Goal: Communication & Community: Answer question/provide support

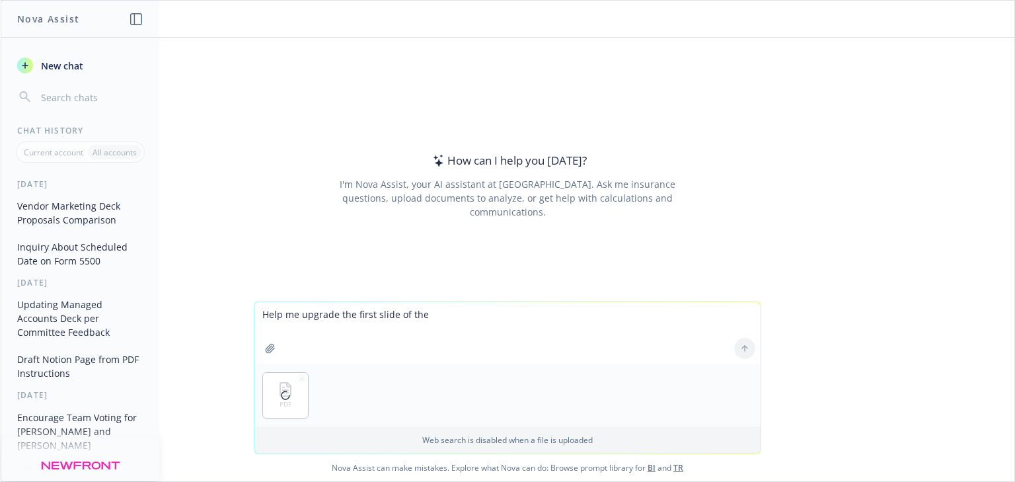
click at [457, 319] on textarea "Help me upgrade the first slide of the" at bounding box center [508, 333] width 506 height 62
click at [519, 312] on textarea "Help me upgrade the first slide of the managed account deck into 2 slides" at bounding box center [508, 333] width 506 height 62
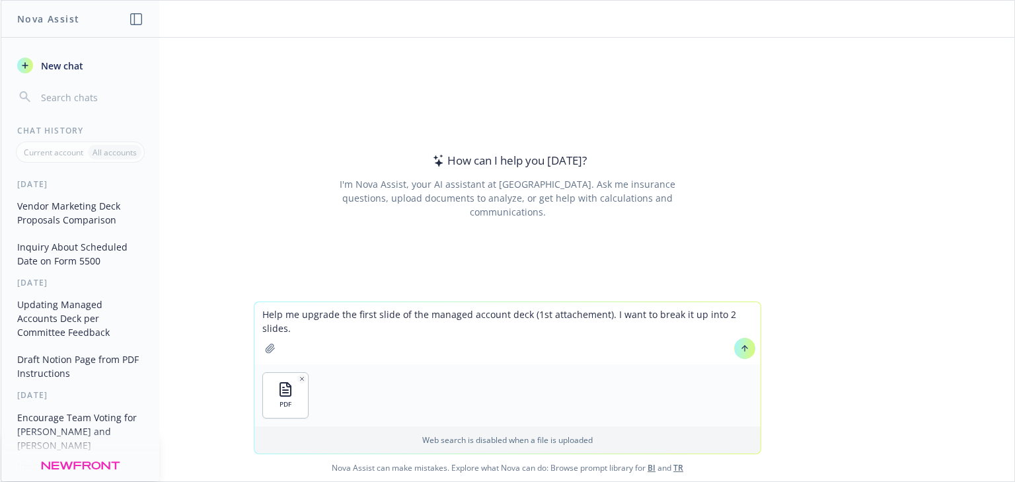
click at [662, 327] on textarea "Help me upgrade the first slide of the managed account deck (1st attachement). …" at bounding box center [508, 333] width 506 height 62
click at [313, 336] on textarea "Help me upgrade the first slide of the managed account deck (1st attachement). …" at bounding box center [508, 333] width 506 height 62
click at [747, 316] on textarea "Help me upgrade the first slide of the managed account deck (1st attachement). …" at bounding box center [508, 333] width 506 height 62
paste textarea "what is MA service & fees Bill specifics - history, utilization, why are we dis…"
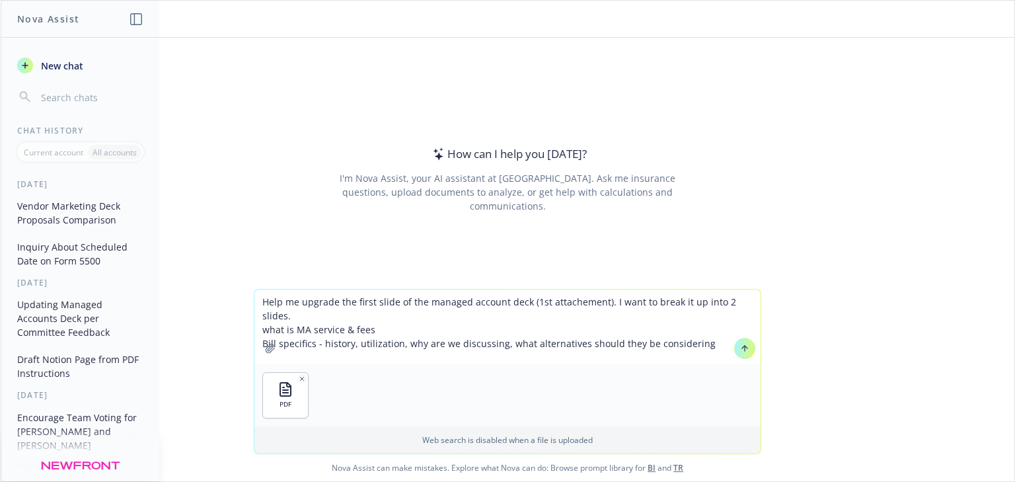
click at [261, 311] on textarea "Help me upgrade the first slide of the managed account deck (1st attachement). …" at bounding box center [508, 327] width 506 height 75
click at [277, 322] on textarea "Help me upgrade the first slide of the managed account deck (1st attachement). …" at bounding box center [508, 327] width 506 height 75
click at [277, 331] on textarea "Help me upgrade the first slide of the managed account deck (1st attachement). …" at bounding box center [508, 327] width 506 height 75
click at [283, 329] on textarea "Help me upgrade the first slide of the managed account deck (1st attachement). …" at bounding box center [508, 327] width 506 height 75
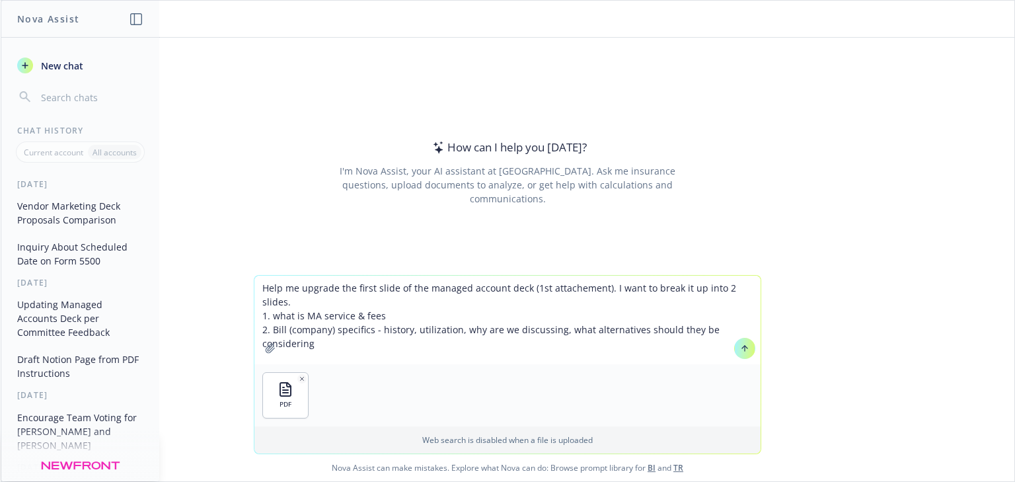
click at [315, 331] on textarea "Help me upgrade the first slide of the managed account deck (1st attachement). …" at bounding box center [508, 320] width 506 height 89
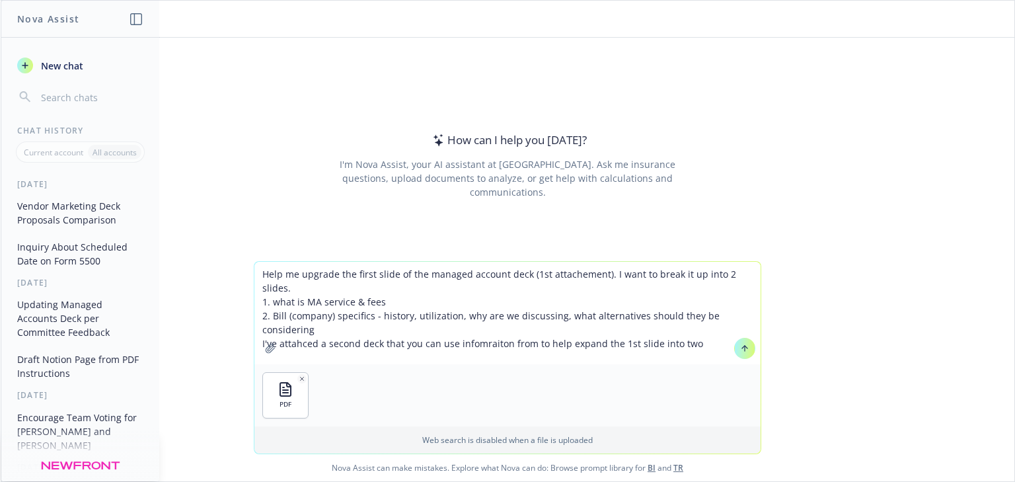
type textarea "Help me upgrade the first slide of the managed account deck (1st attachement). …"
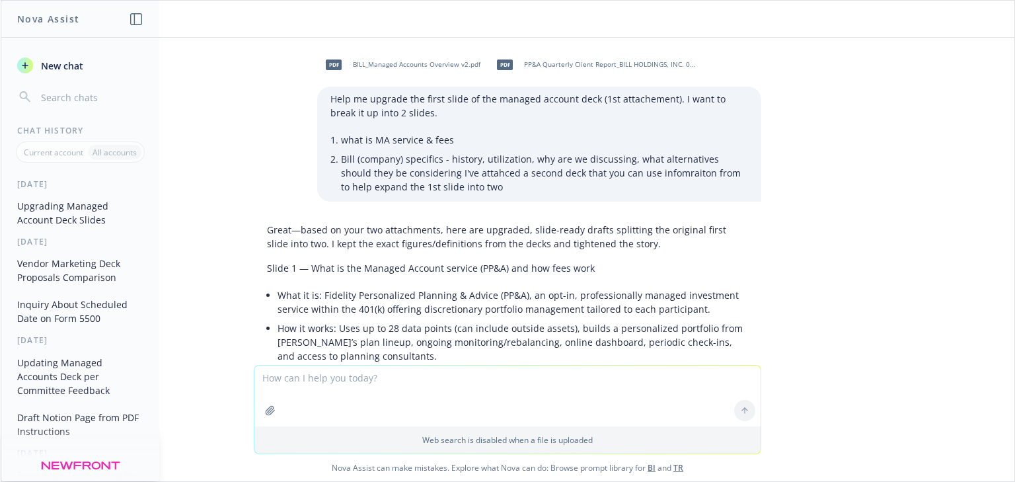
click at [545, 272] on p "Slide 1 — What is the Managed Account service (PP&A) and how fees work" at bounding box center [507, 268] width 481 height 14
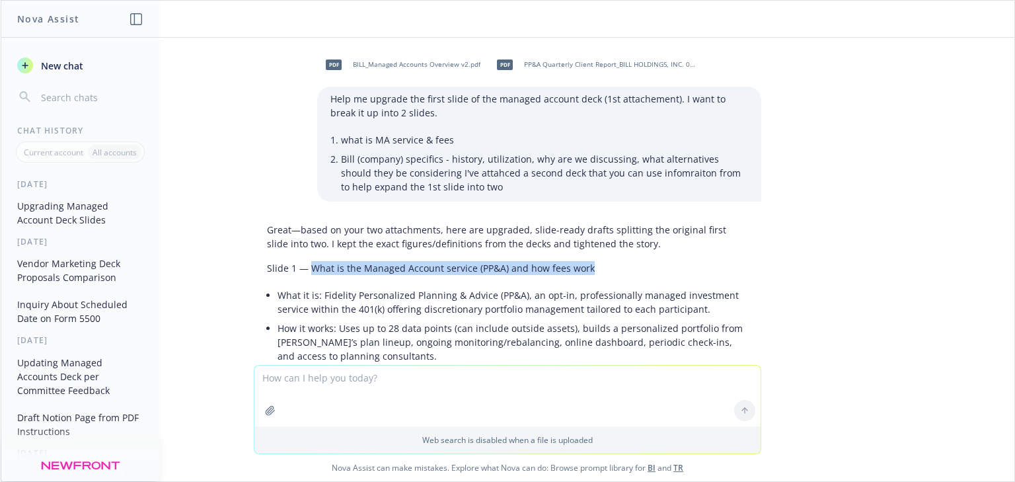
drag, startPoint x: 577, startPoint y: 268, endPoint x: 304, endPoint y: 266, distance: 273.0
click at [304, 266] on p "Slide 1 — What is the Managed Account service (PP&A) and how fees work" at bounding box center [507, 268] width 481 height 14
copy p "What is the Managed Account service (PP&A) and how fees work"
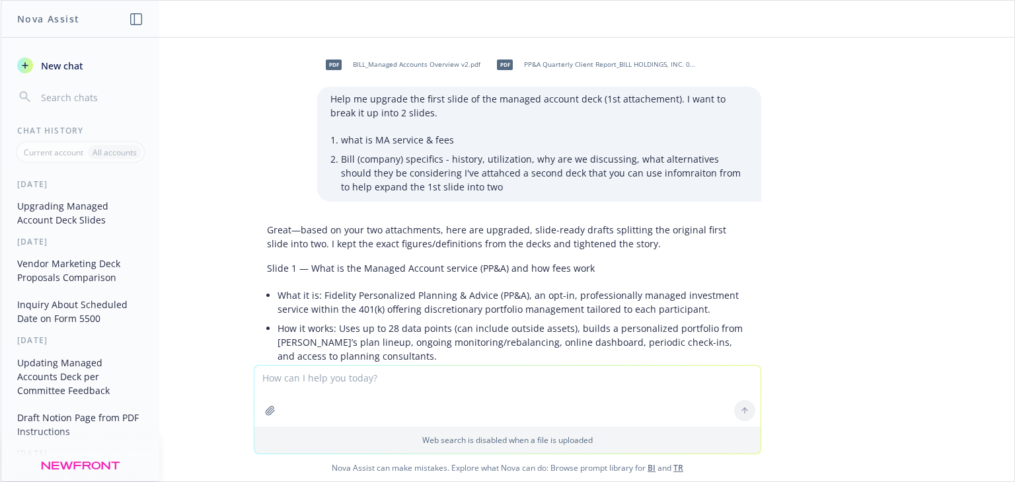
click at [356, 338] on li "How it works: Uses up to 28 data points (can include outside assets), builds a …" at bounding box center [513, 342] width 471 height 47
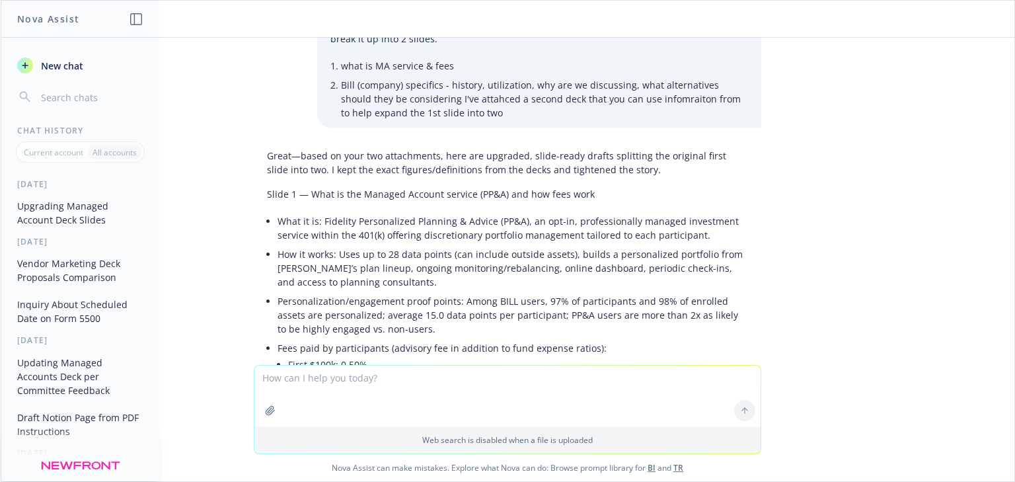
scroll to position [159, 0]
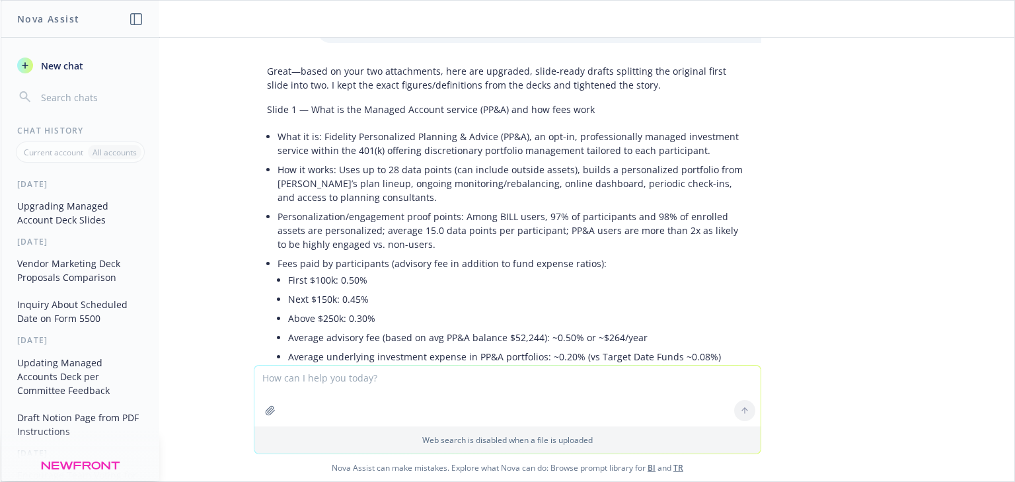
drag, startPoint x: 267, startPoint y: 185, endPoint x: 273, endPoint y: 141, distance: 44.0
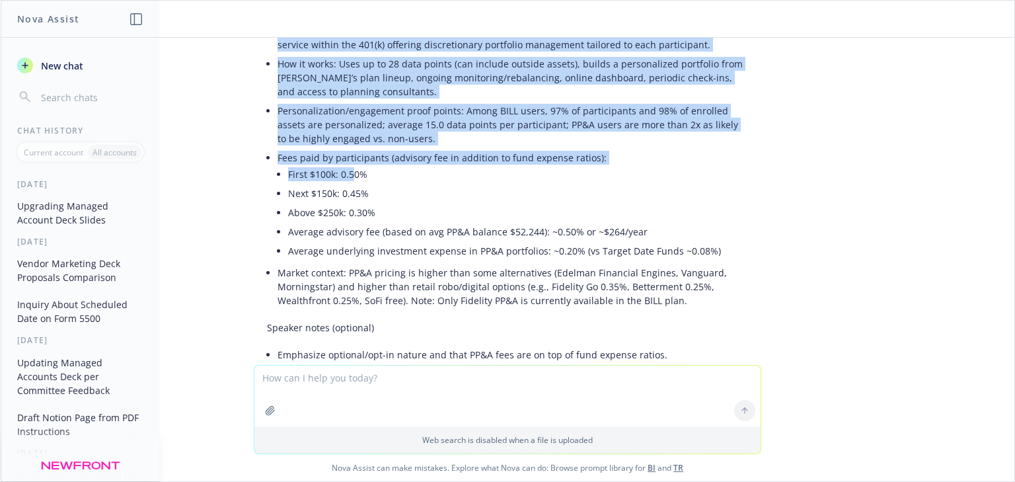
scroll to position [317, 0]
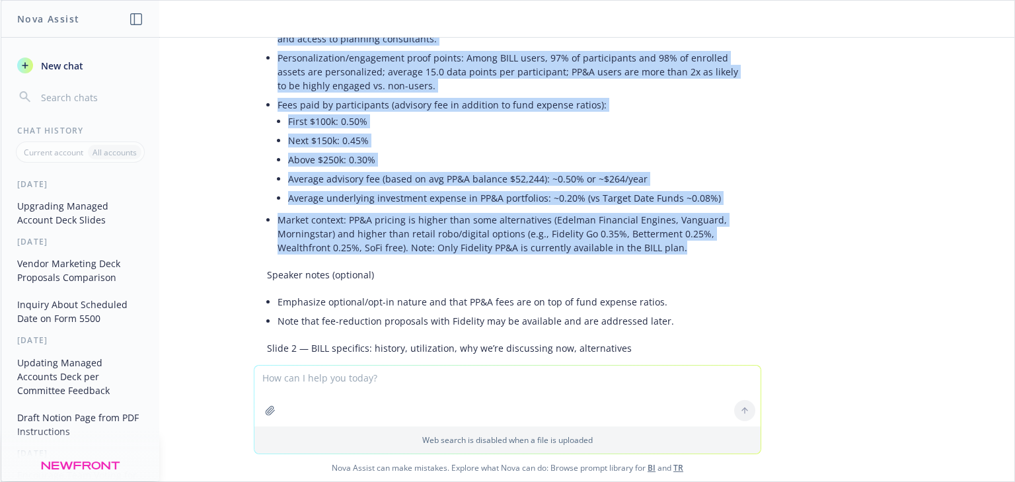
drag, startPoint x: 272, startPoint y: 135, endPoint x: 678, endPoint y: 247, distance: 421.0
click at [678, 247] on ul "What it is: Fidelity Personalized Planning & Advice (PP&A), an opt-in, professi…" at bounding box center [513, 112] width 471 height 289
copy ul "Lore ip do: Sitametc Adipiscingel Seddoeiu & Tempor (IN&U), la etd-ma, aliquaen…"
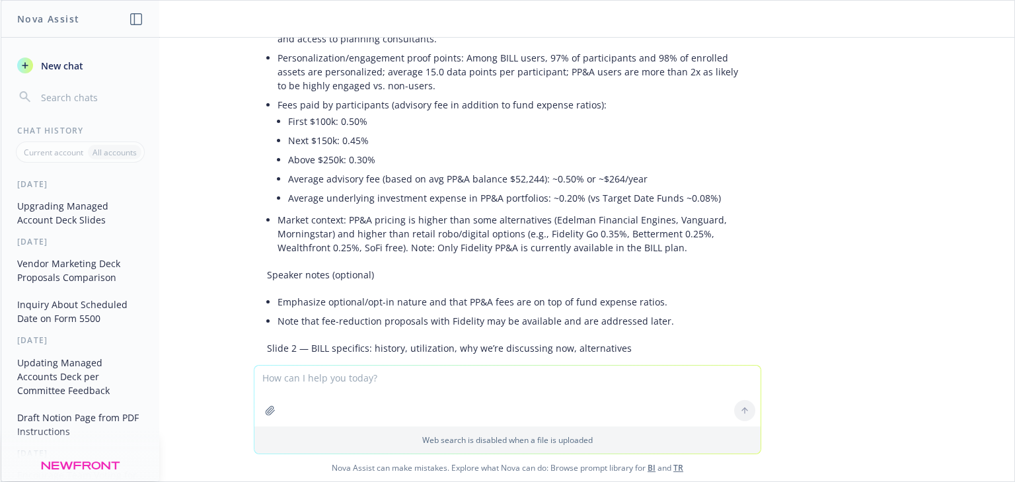
click at [378, 378] on textarea at bounding box center [508, 396] width 506 height 61
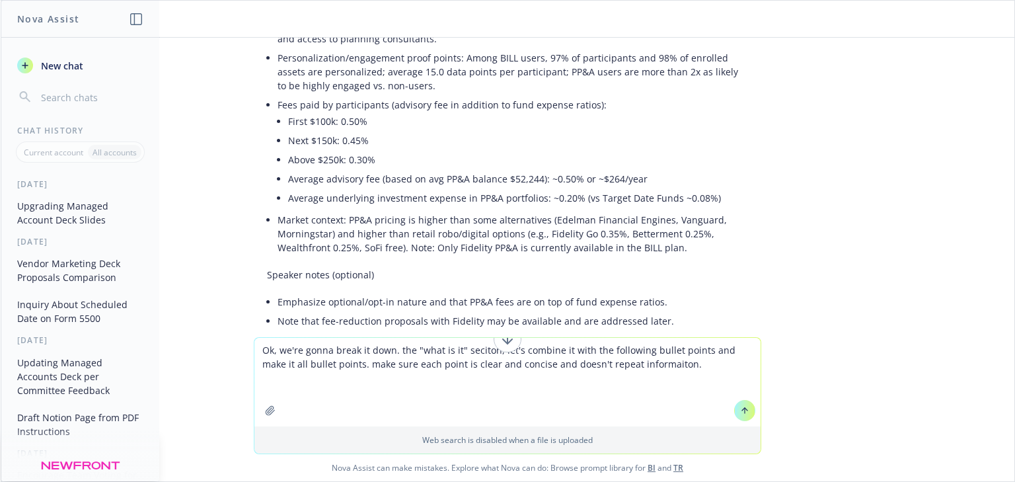
click at [318, 379] on textarea "Ok, we're gonna break it down. the "what is it" seciton, let's combine it with …" at bounding box center [508, 382] width 506 height 89
paste textarea
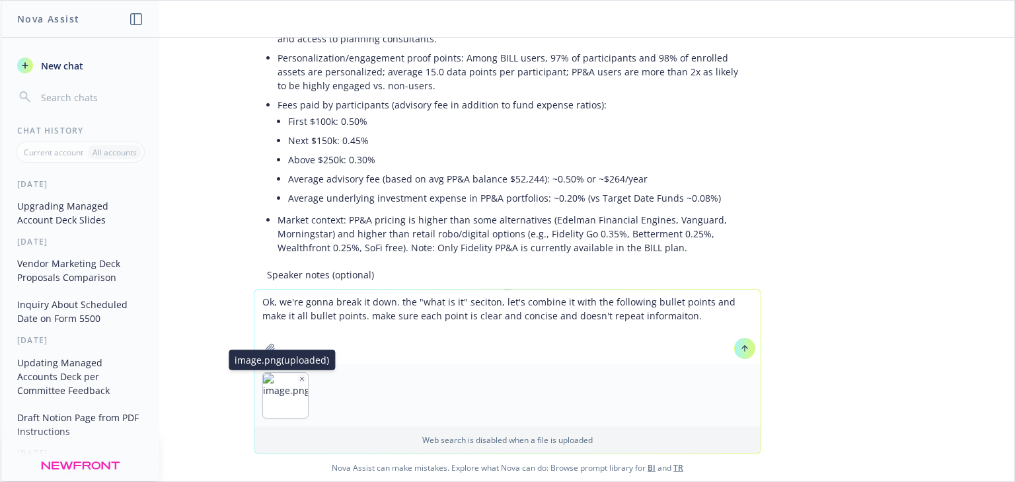
click at [300, 381] on icon "button" at bounding box center [302, 379] width 7 height 7
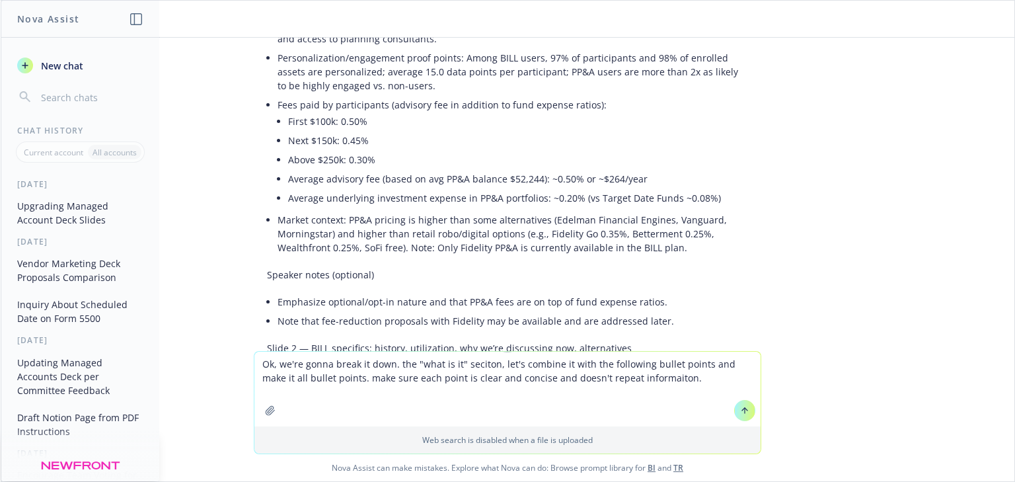
click at [707, 383] on textarea "Ok, we're gonna break it down. the "what is it" seciton, let's combine it with …" at bounding box center [508, 389] width 506 height 75
paste textarea
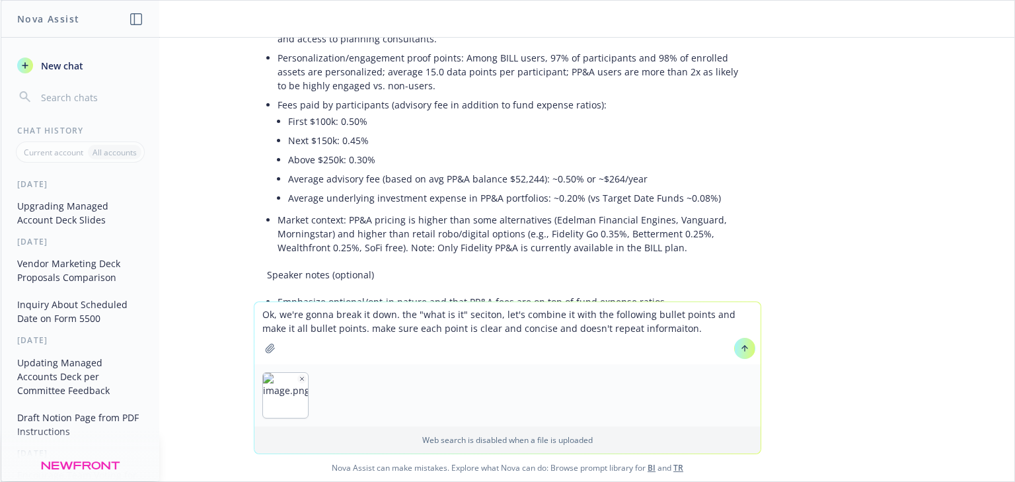
type textarea "Ok, we're gonna break it down. the "what is it" seciton, let's combine it with …"
click at [299, 377] on icon "button" at bounding box center [302, 379] width 7 height 7
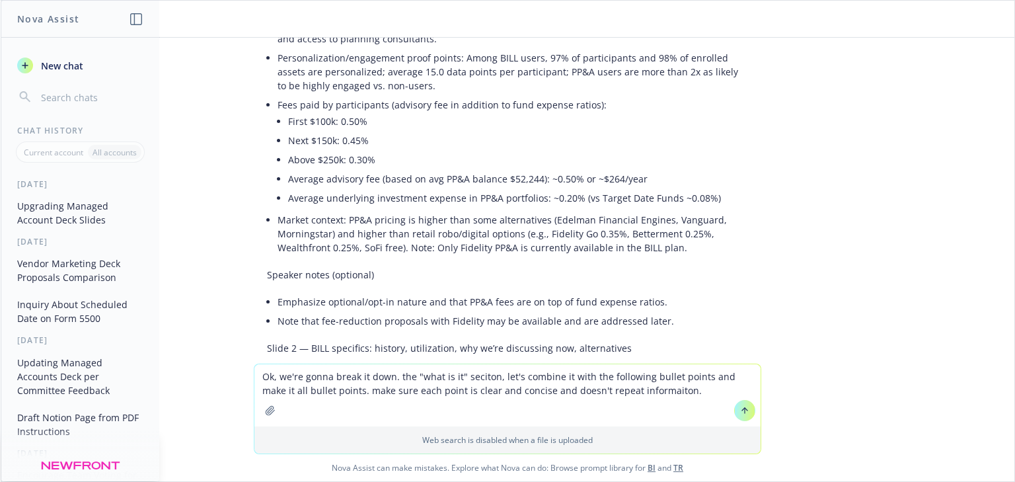
click at [664, 383] on textarea "Ok, we're gonna break it down. the "what is it" seciton, let's combine it with …" at bounding box center [508, 395] width 506 height 62
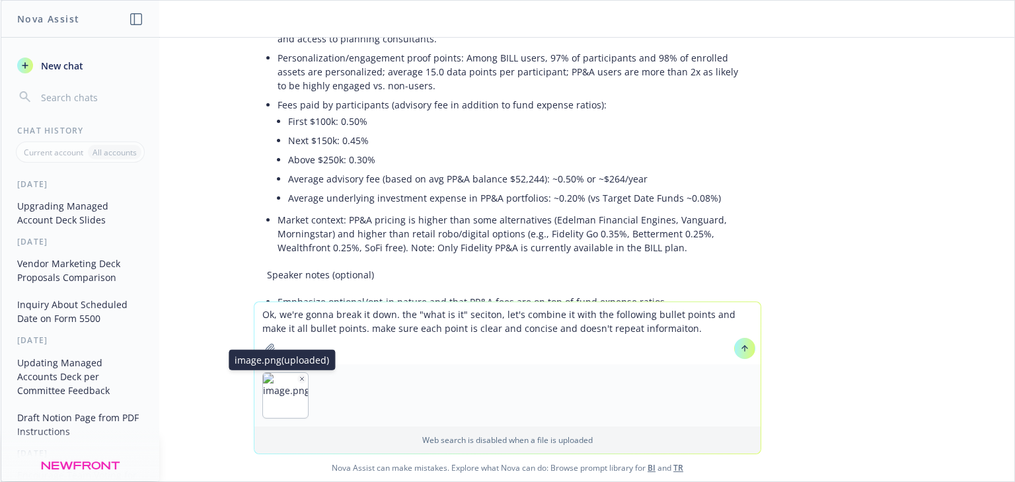
click at [286, 388] on img "button" at bounding box center [285, 395] width 45 height 45
click at [302, 378] on button "button" at bounding box center [301, 378] width 9 height 9
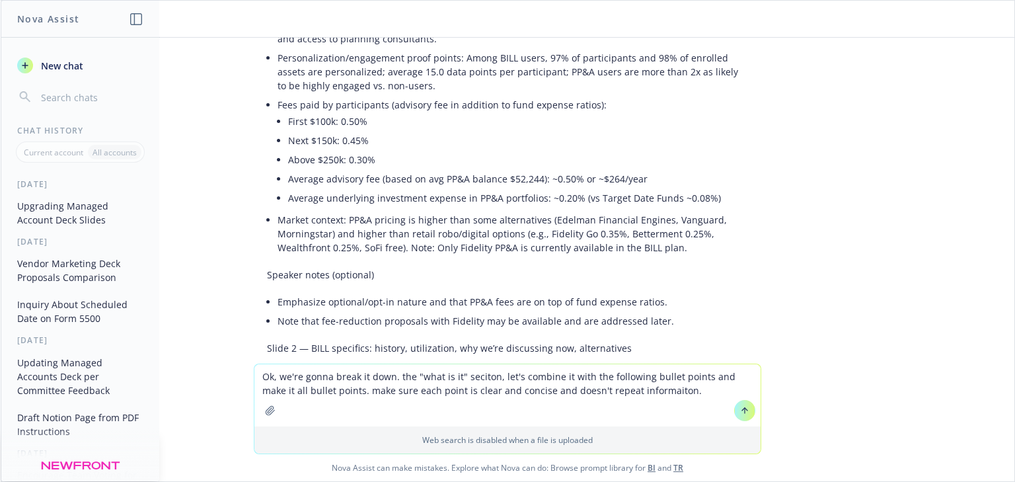
drag, startPoint x: 597, startPoint y: 400, endPoint x: 610, endPoint y: 402, distance: 12.7
click at [598, 400] on textarea "Ok, we're gonna break it down. the "what is it" seciton, let's combine it with …" at bounding box center [508, 395] width 506 height 62
click at [660, 396] on textarea "Ok, we're gonna break it down. the "what is it" seciton, let's combine it with …" at bounding box center [508, 395] width 506 height 62
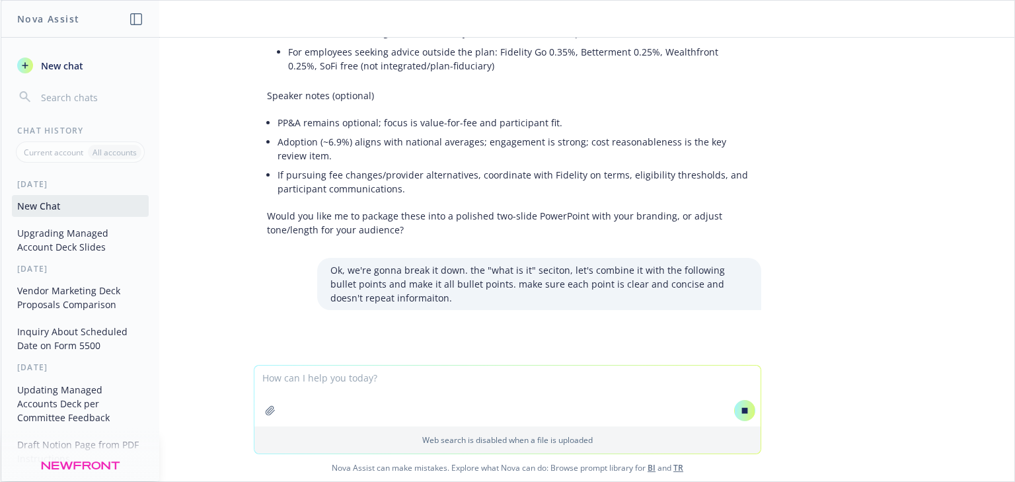
scroll to position [1066, 0]
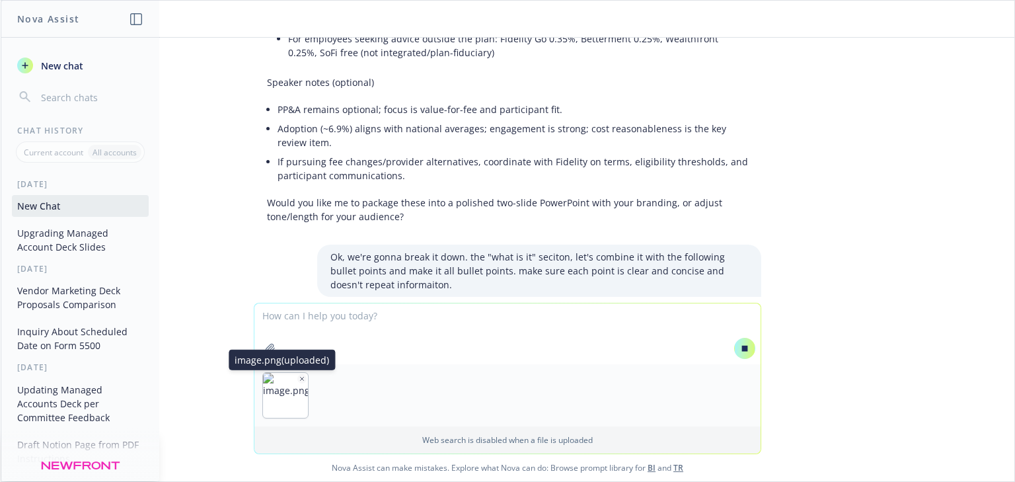
click at [290, 376] on img "button" at bounding box center [285, 395] width 45 height 45
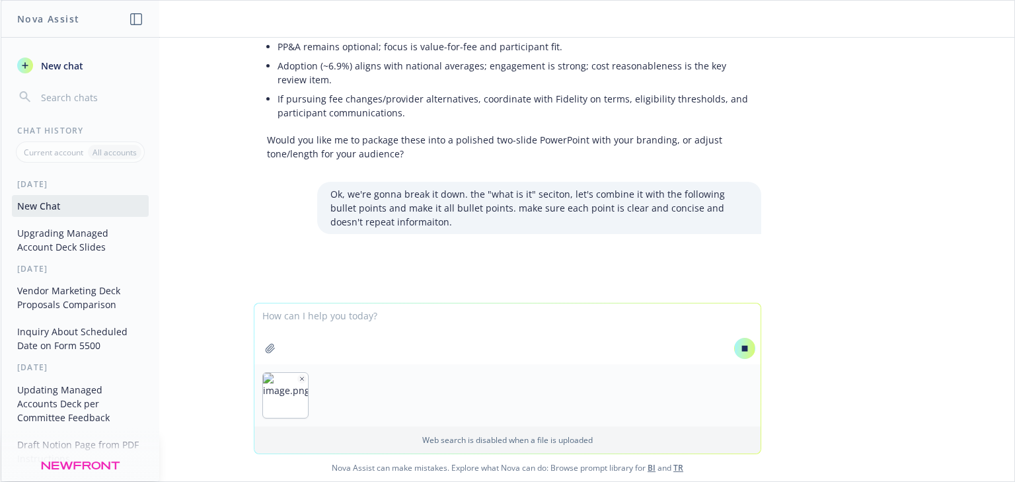
click at [270, 342] on button "button" at bounding box center [270, 348] width 21 height 21
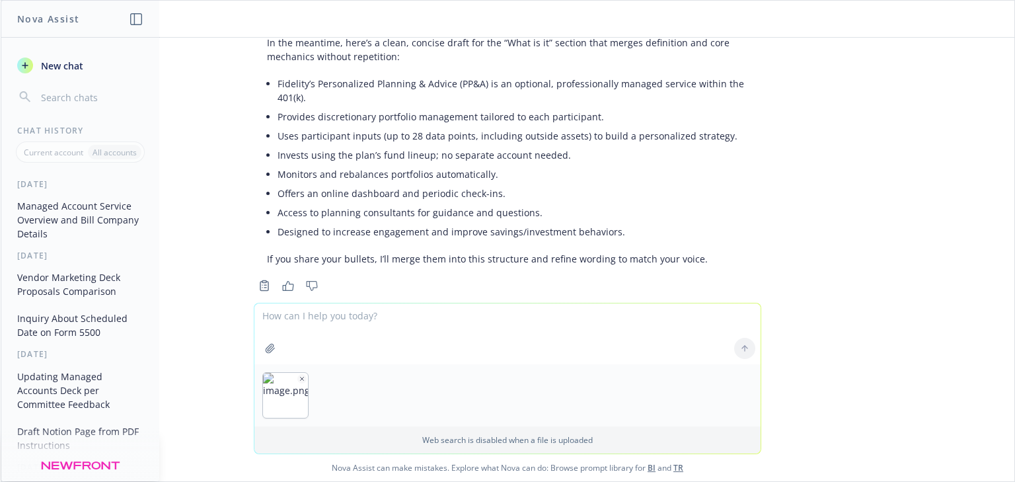
scroll to position [1420, 0]
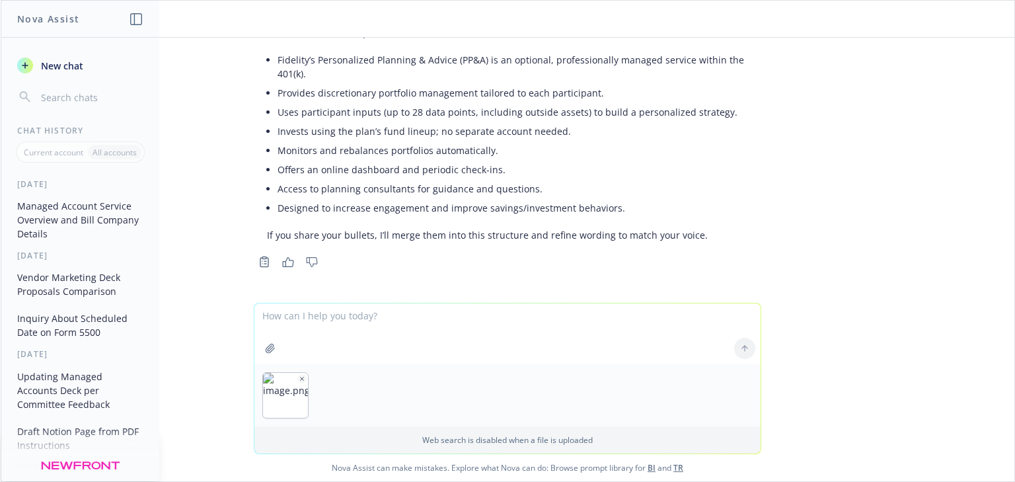
click at [274, 319] on textarea at bounding box center [508, 333] width 506 height 61
paste textarea "Professionally managed investment option within the 401(k) Tailored portfolio m…"
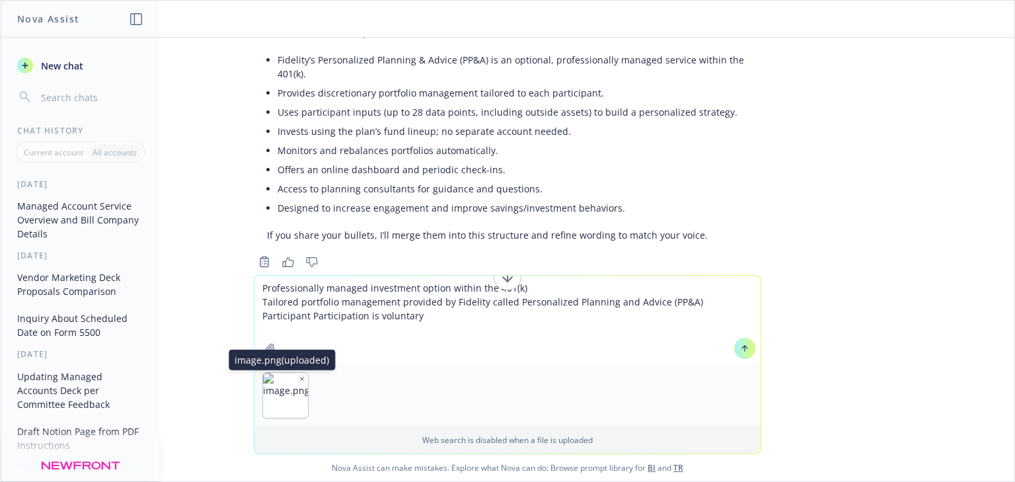
type textarea "Professionally managed investment option within the 401(k) Tailored portfolio m…"
click at [299, 376] on icon "button" at bounding box center [302, 379] width 7 height 7
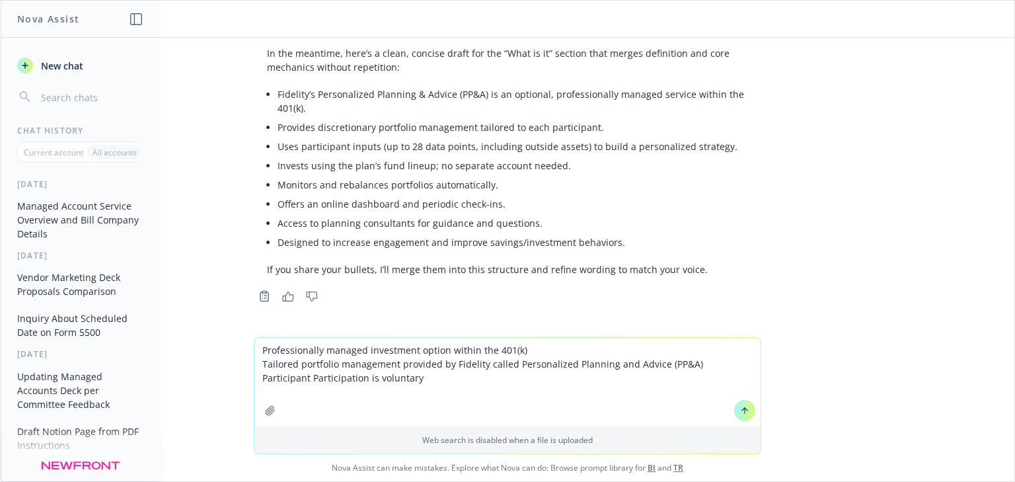
scroll to position [1386, 0]
click at [744, 409] on icon at bounding box center [744, 410] width 9 height 9
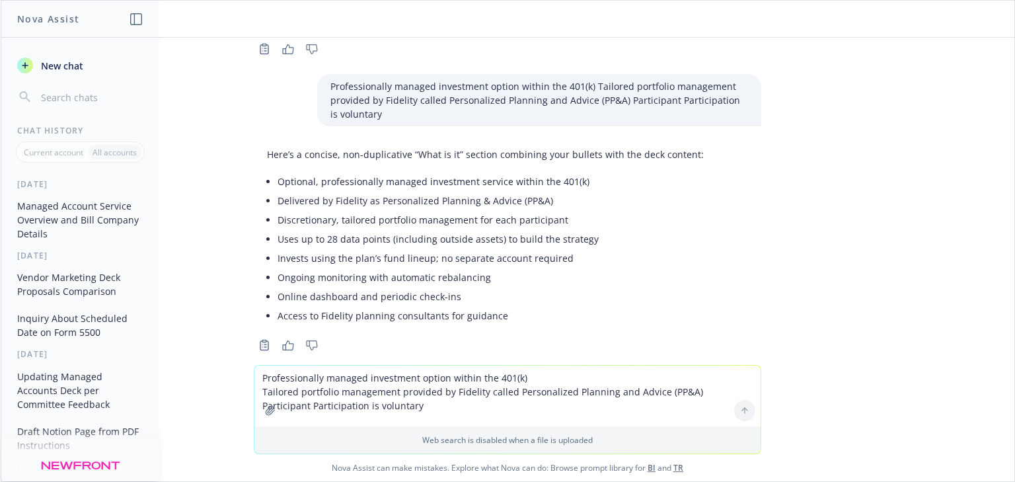
scroll to position [1653, 0]
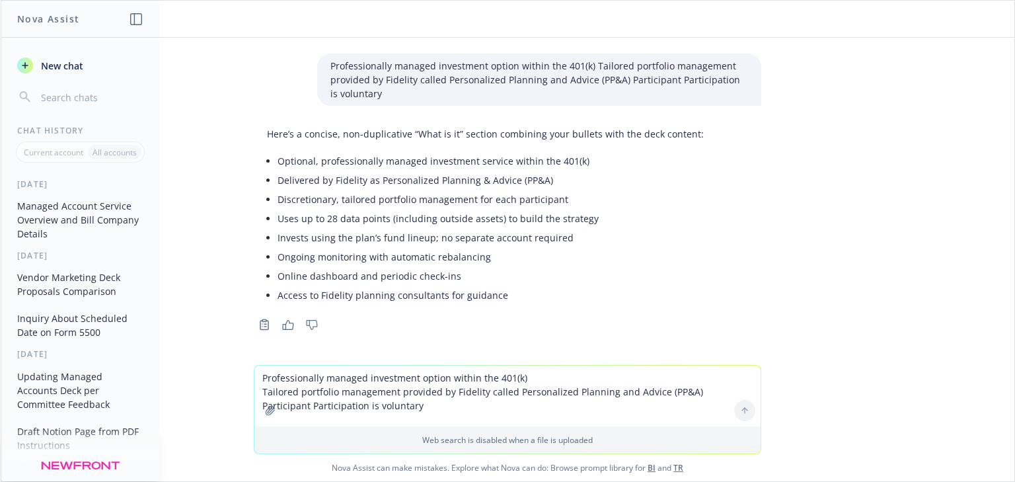
click at [282, 381] on textarea "Professionally managed investment option within the 401(k) Tailored portfolio m…" at bounding box center [508, 396] width 506 height 61
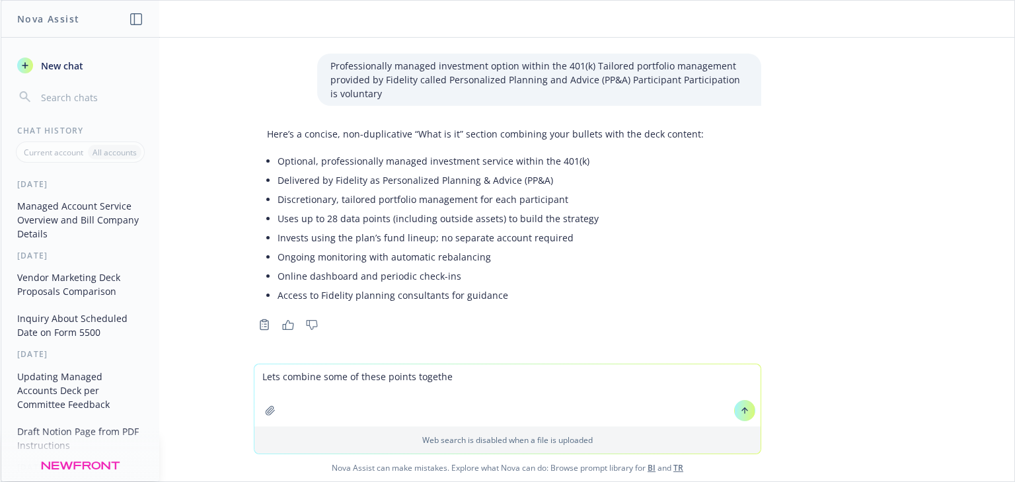
type textarea "Lets combine some of these points together"
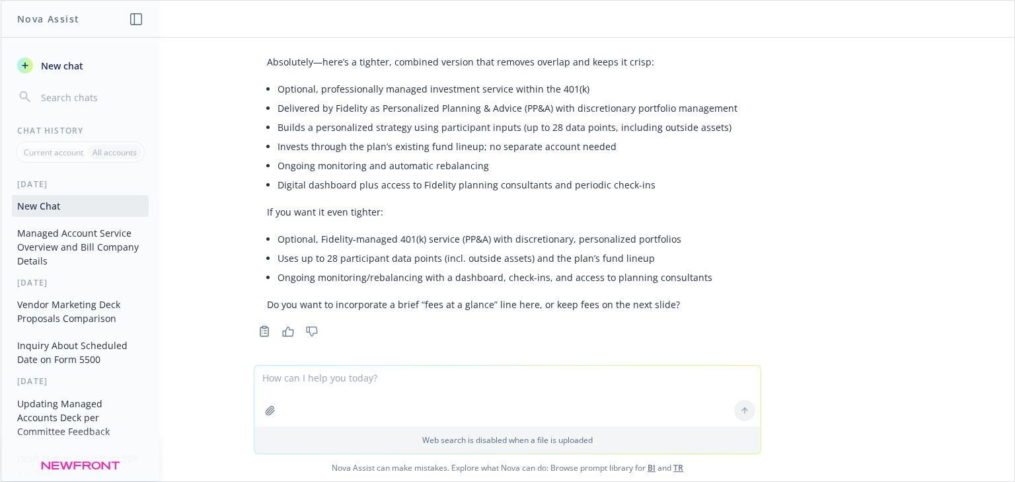
scroll to position [2001, 0]
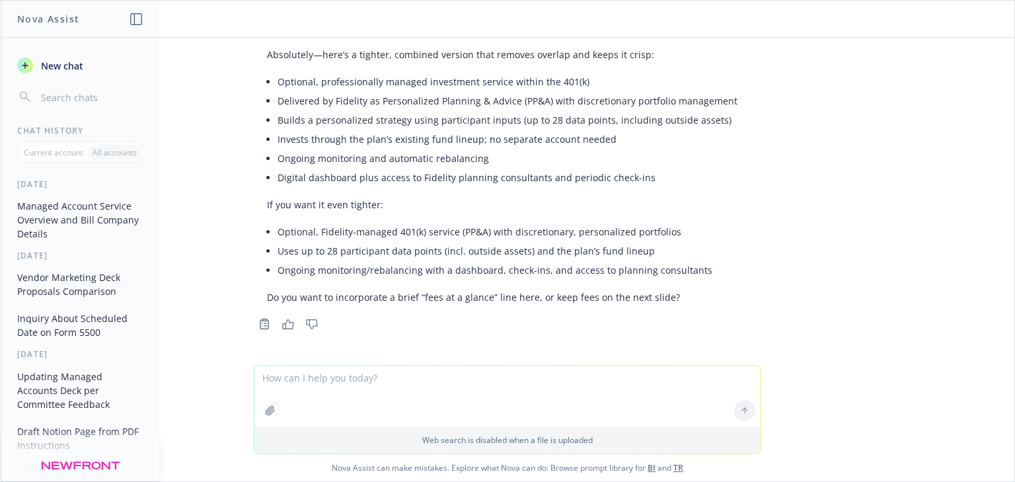
click at [694, 267] on li "Ongoing monitoring/rebalancing with a dashboard, check-ins, and access to plann…" at bounding box center [508, 269] width 460 height 19
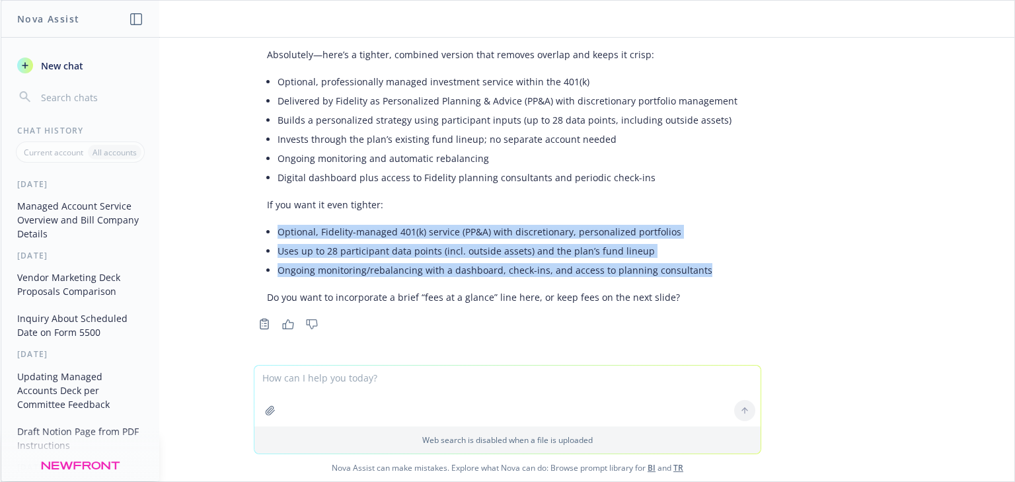
drag, startPoint x: 701, startPoint y: 272, endPoint x: 265, endPoint y: 228, distance: 437.9
click at [265, 228] on div "Absolutely—here’s a tighter, combined version that removes overlap and keeps it…" at bounding box center [502, 175] width 497 height 267
copy ul "Optional, Fidelity-managed 401(k) service (PP&A) with discretionary, personaliz…"
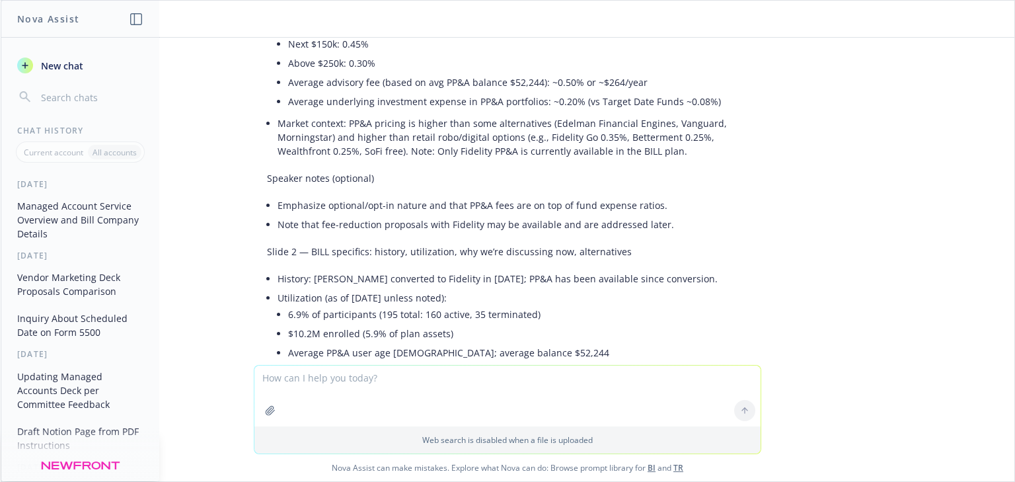
scroll to position [415, 0]
drag, startPoint x: 579, startPoint y: 252, endPoint x: 303, endPoint y: 249, distance: 275.7
click at [303, 249] on p "Slide 2 — BILL specifics: history, utilization, why we’re discussing now, alter…" at bounding box center [507, 251] width 481 height 14
copy p "BILL specifics: history, utilization, why we’re discussing now, alternatives"
click at [301, 280] on li "History: [PERSON_NAME] converted to Fidelity in [DATE]; PP&A has been available…" at bounding box center [513, 277] width 471 height 19
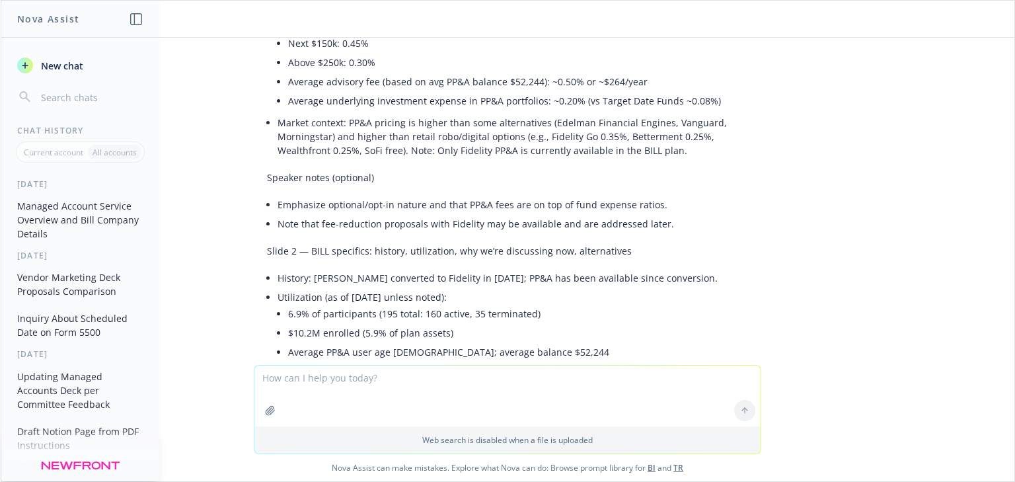
click at [289, 280] on li "History: [PERSON_NAME] converted to Fidelity in [DATE]; PP&A has been available…" at bounding box center [513, 277] width 471 height 19
copy li "History"
click at [519, 276] on li "History: [PERSON_NAME] converted to Fidelity in [DATE]; PP&A has been available…" at bounding box center [513, 277] width 471 height 19
click at [613, 288] on li "Utilization (as of [DATE] unless noted): 6.9% of participants (195 total: 160 a…" at bounding box center [513, 352] width 471 height 129
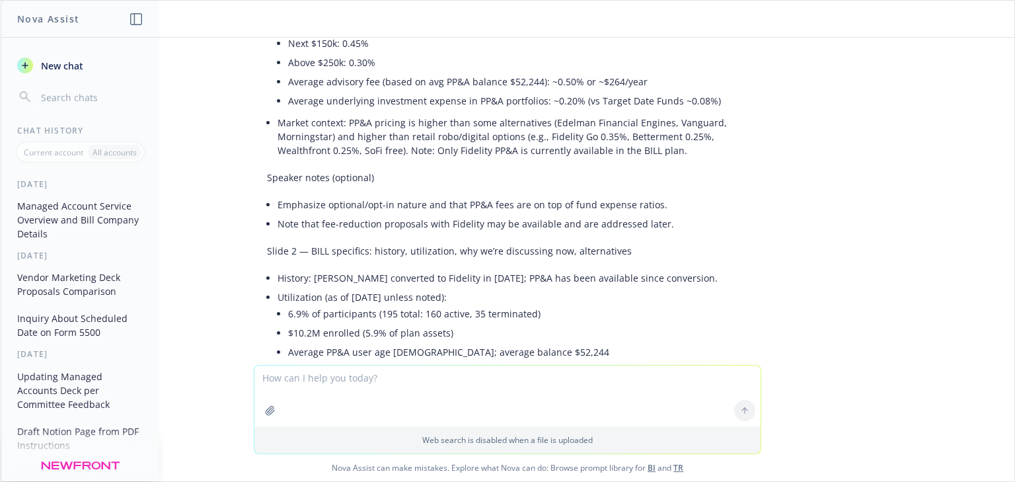
scroll to position [467, 0]
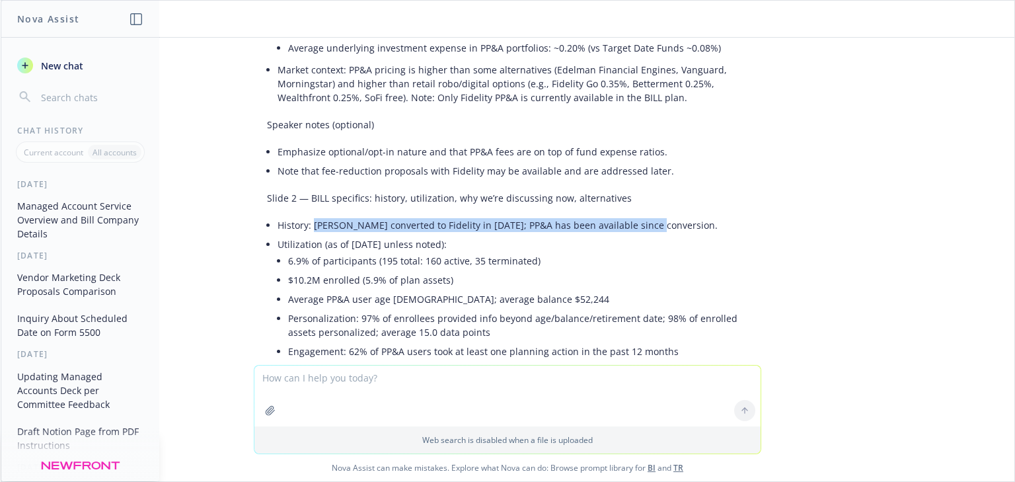
drag, startPoint x: 596, startPoint y: 220, endPoint x: 307, endPoint y: 219, distance: 289.6
click at [307, 219] on li "History: [PERSON_NAME] converted to Fidelity in [DATE]; PP&A has been available…" at bounding box center [513, 225] width 471 height 19
copy li "[PERSON_NAME] converted to Fidelity in [DATE]; PP&A has been available since co…"
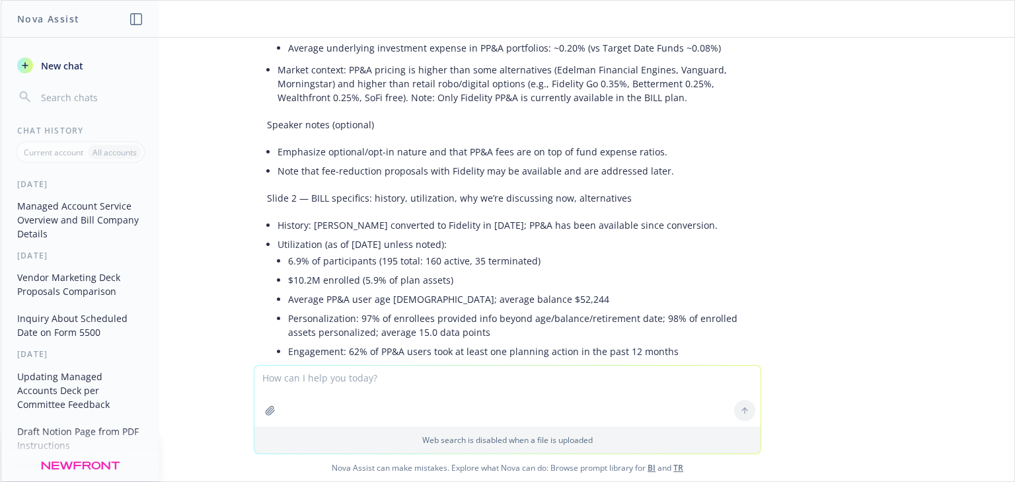
click at [305, 286] on li "$10.2M enrolled (5.9% of plan assets)" at bounding box center [518, 279] width 460 height 19
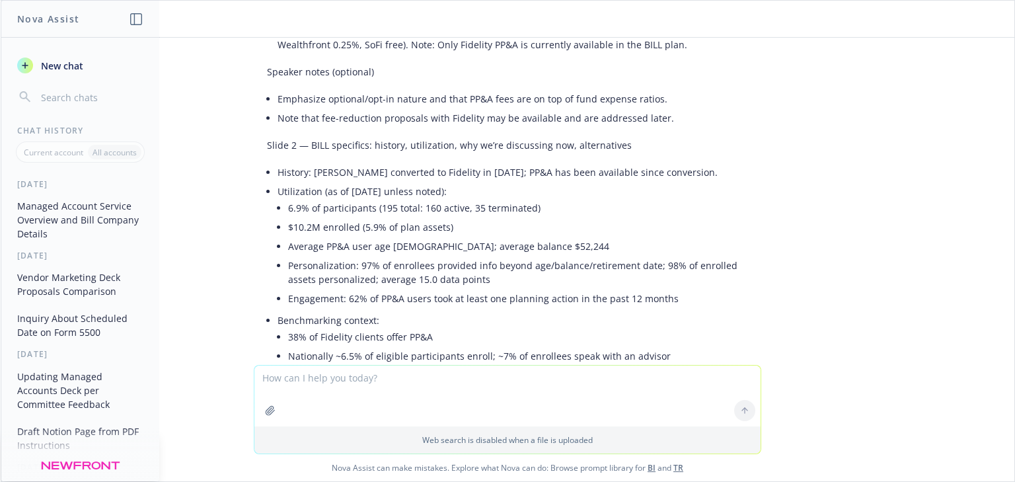
click at [294, 200] on li "6.9% of participants (195 total: 160 active, 35 terminated)" at bounding box center [518, 207] width 460 height 19
drag, startPoint x: 416, startPoint y: 190, endPoint x: 288, endPoint y: 189, distance: 128.9
click at [288, 189] on li "Utilization (as of [DATE] unless noted): 6.9% of participants (195 total: 160 a…" at bounding box center [513, 246] width 471 height 129
drag, startPoint x: 288, startPoint y: 189, endPoint x: 442, endPoint y: 190, distance: 154.0
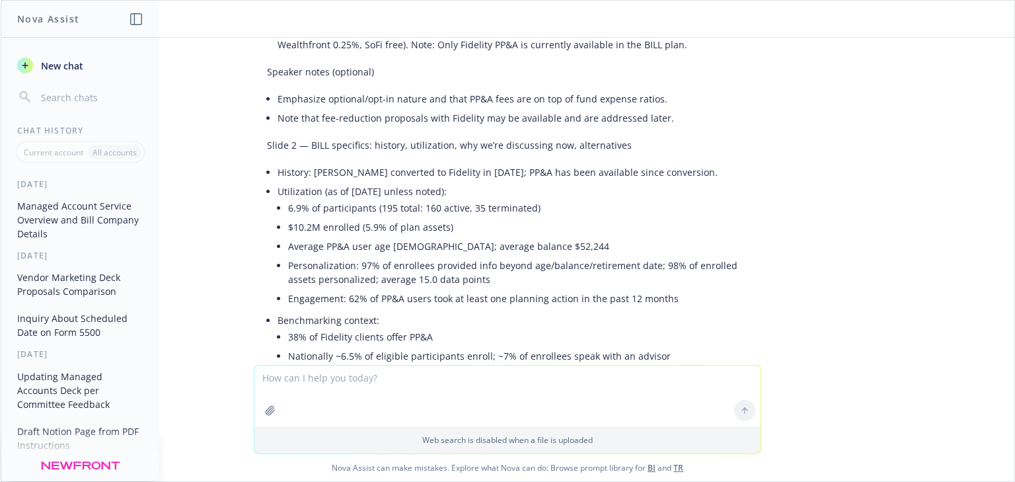
click at [442, 190] on li "Utilization (as of [DATE] unless noted): 6.9% of participants (195 total: 160 a…" at bounding box center [513, 246] width 471 height 129
click at [338, 262] on li "Personalization: 97% of enrollees provided info beyond age/balance/retirement d…" at bounding box center [518, 272] width 460 height 33
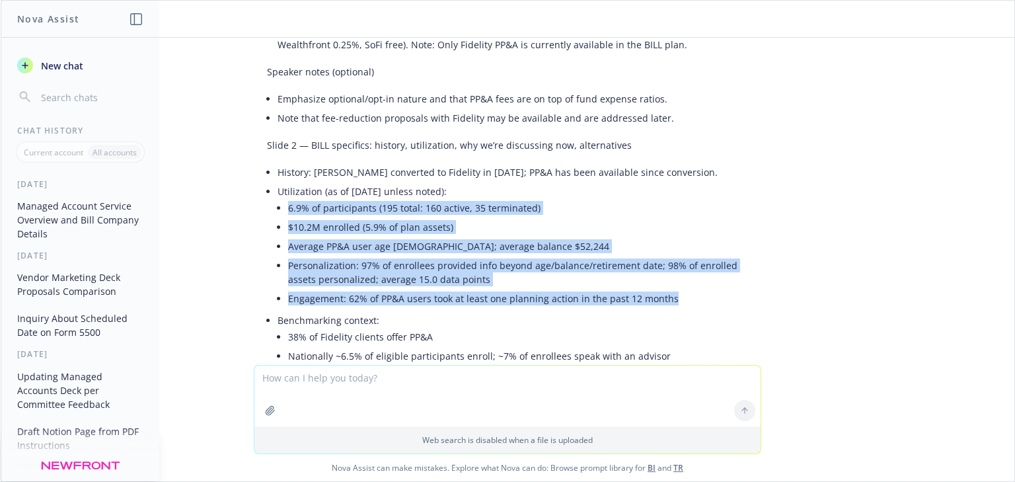
drag, startPoint x: 672, startPoint y: 299, endPoint x: 279, endPoint y: 208, distance: 403.6
click at [279, 208] on li "Utilization (as of [DATE] unless noted): 6.9% of participants (195 total: 160 a…" at bounding box center [513, 246] width 471 height 129
copy ul "6.9% of participants (195 total: 160 active, 35 terminated) $10.2M enrolled (5.…"
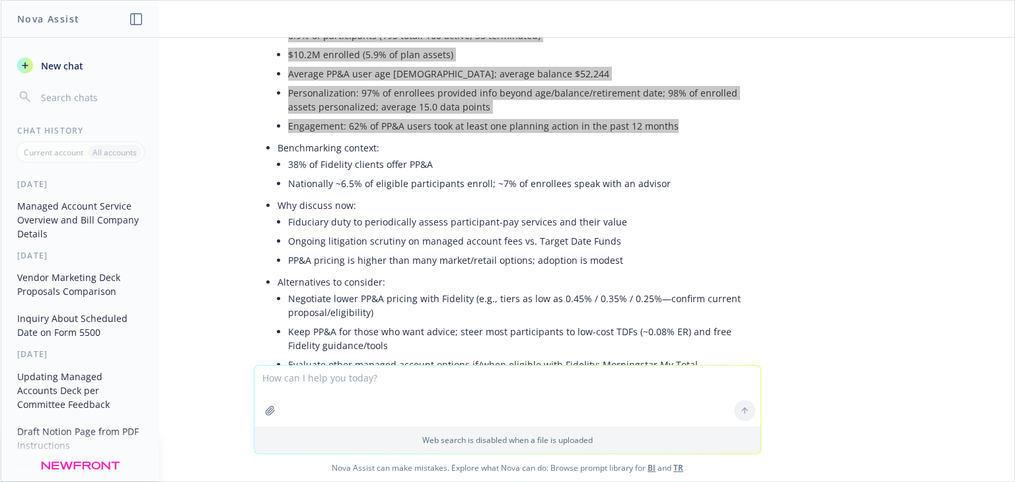
scroll to position [626, 0]
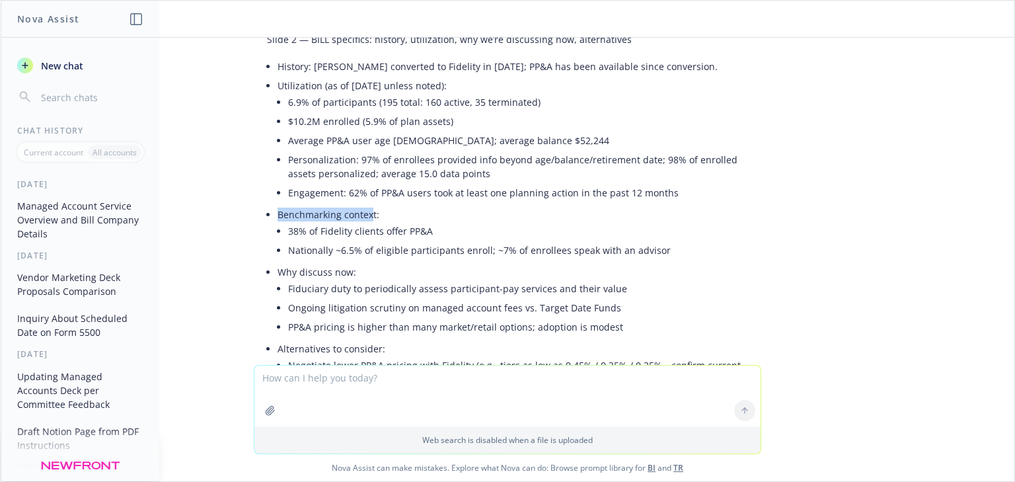
drag, startPoint x: 364, startPoint y: 210, endPoint x: 263, endPoint y: 207, distance: 101.2
click at [263, 207] on div "Great—based on your two attachments, here are upgraded, slide-ready drafts spli…" at bounding box center [508, 129] width 508 height 1077
copy li "Benchmarking contex"
click at [327, 210] on li "Benchmarking context: 38% of Fidelity clients offer PP&A Nationally ~6.5% of el…" at bounding box center [513, 234] width 471 height 58
drag, startPoint x: 327, startPoint y: 210, endPoint x: 342, endPoint y: 209, distance: 14.6
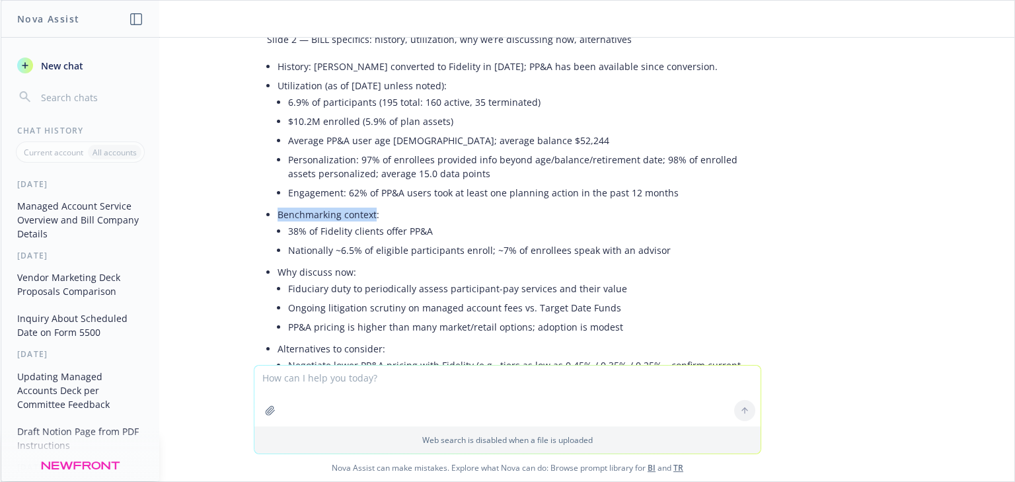
click at [342, 209] on li "Benchmarking context: 38% of Fidelity clients offer PP&A Nationally ~6.5% of el…" at bounding box center [513, 234] width 471 height 58
drag, startPoint x: 315, startPoint y: 237, endPoint x: 563, endPoint y: 249, distance: 248.9
click at [323, 237] on li "38% of Fidelity clients offer PP&A" at bounding box center [518, 230] width 460 height 19
click at [672, 249] on li "Nationally ~6.5% of eligible participants enroll; ~7% of enrollees speak with a…" at bounding box center [518, 250] width 460 height 19
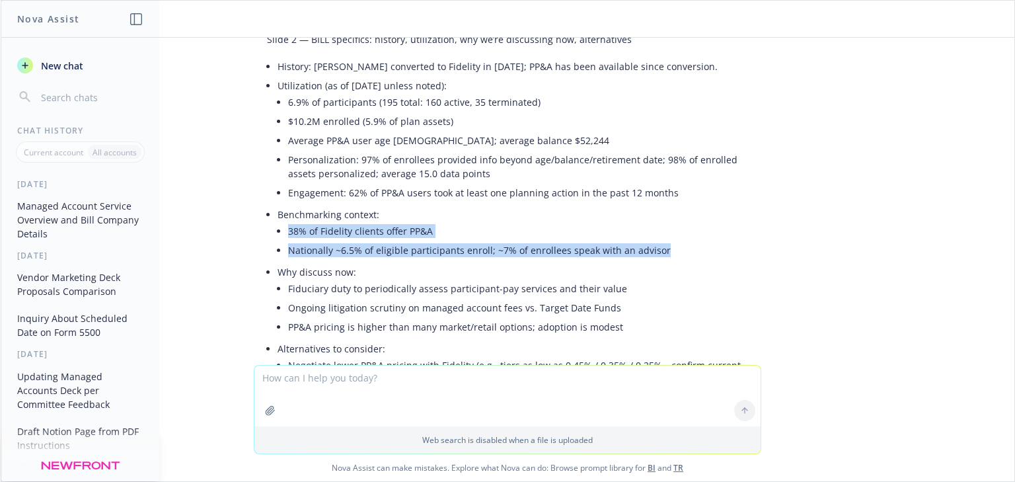
drag, startPoint x: 648, startPoint y: 251, endPoint x: 276, endPoint y: 233, distance: 372.0
click at [278, 233] on li "Benchmarking context: 38% of Fidelity clients offer PP&A Nationally ~6.5% of el…" at bounding box center [513, 234] width 471 height 58
copy ul "38% of Fidelity clients offer PP&A Nationally ~6.5% of eligible participants en…"
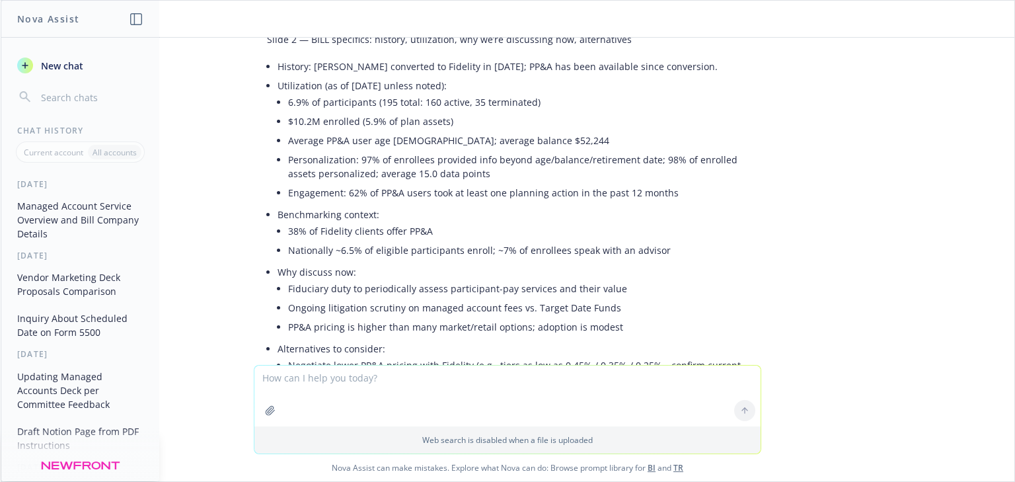
click at [362, 274] on li "Why discuss now: Fiduciary duty to periodically assess participant-pay services…" at bounding box center [513, 300] width 471 height 77
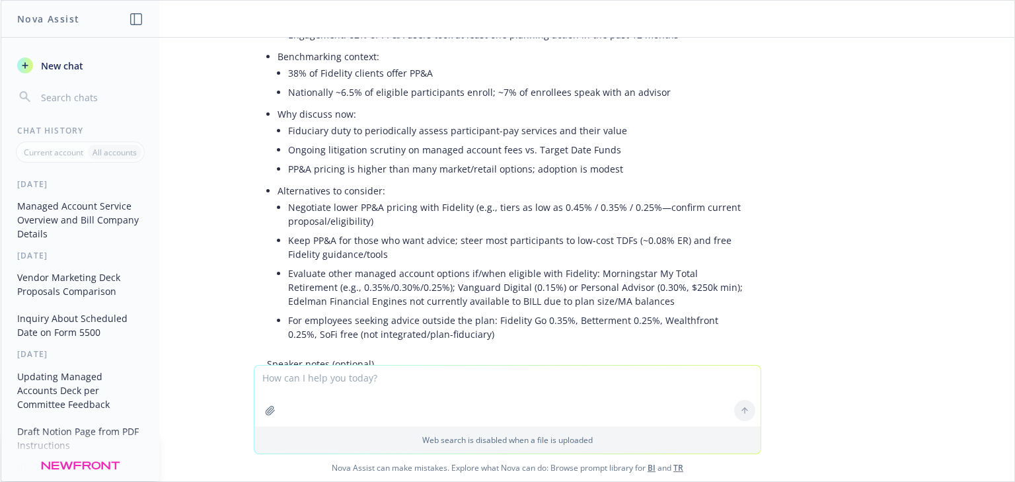
scroll to position [785, 0]
click at [311, 283] on li "Evaluate other managed account options if/when eligible with Fidelity: Mornings…" at bounding box center [518, 286] width 460 height 47
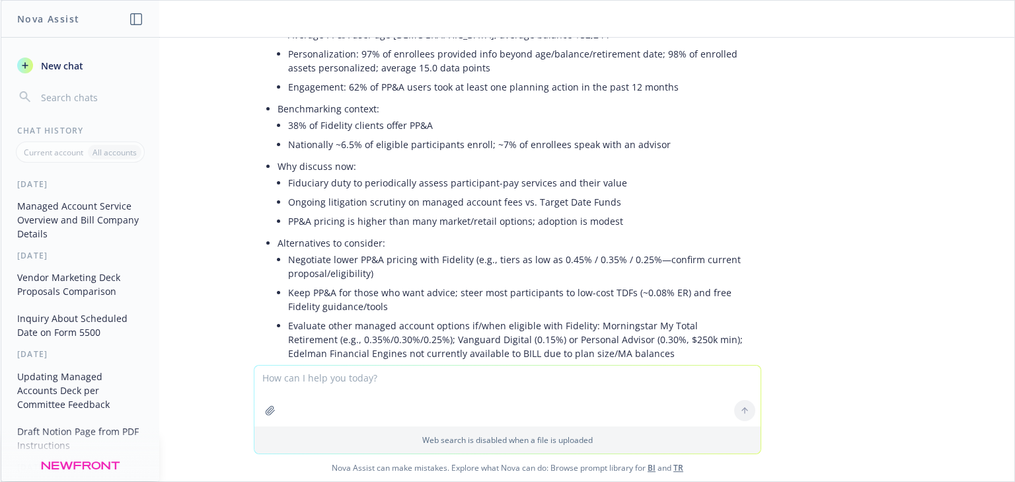
drag, startPoint x: 278, startPoint y: 162, endPoint x: 246, endPoint y: 297, distance: 139.3
click at [254, 297] on div "Great—based on your two attachments, here are upgraded, slide-ready drafts spli…" at bounding box center [508, 24] width 508 height 1077
click at [284, 166] on li "Why discuss now: Fiduciary duty to periodically assess participant-pay services…" at bounding box center [513, 195] width 471 height 77
drag, startPoint x: 284, startPoint y: 166, endPoint x: 328, endPoint y: 165, distance: 43.7
click at [328, 165] on li "Why discuss now: Fiduciary duty to periodically assess participant-pay services…" at bounding box center [513, 195] width 471 height 77
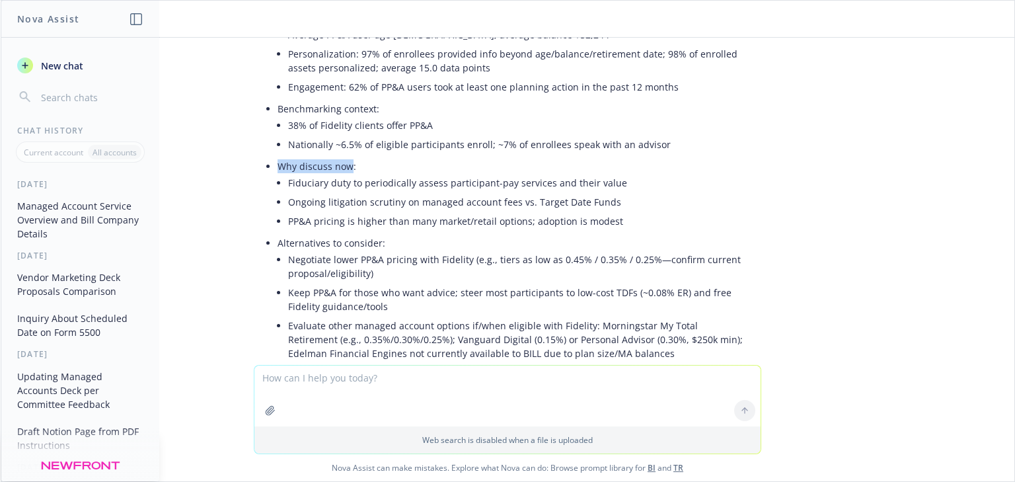
copy li "Why discuss now"
click at [442, 219] on li "PP&A pricing is higher than many market/retail options; adoption is modest" at bounding box center [518, 221] width 460 height 19
click at [599, 225] on li "PP&A pricing is higher than many market/retail options; adoption is modest" at bounding box center [518, 221] width 460 height 19
click at [599, 221] on li "PP&A pricing is higher than many market/retail options; adoption is modest" at bounding box center [518, 221] width 460 height 19
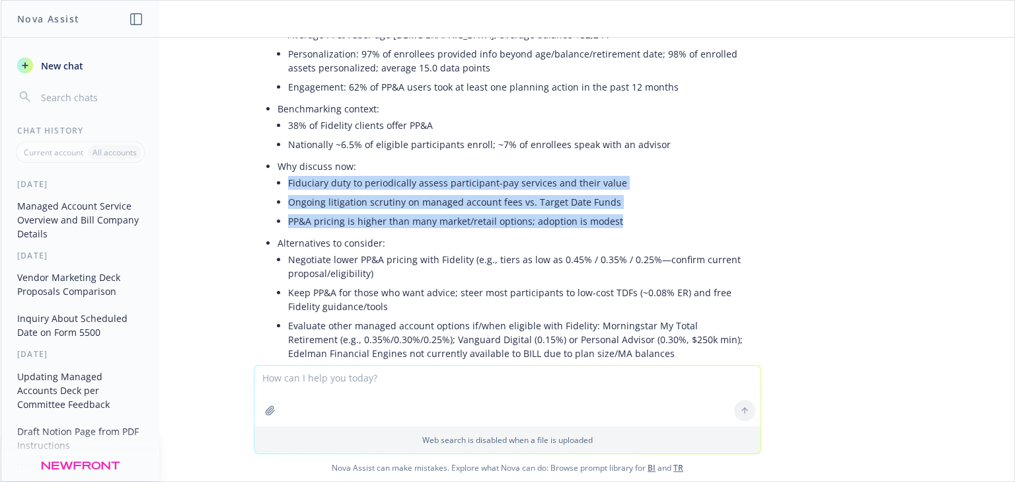
drag, startPoint x: 604, startPoint y: 220, endPoint x: 281, endPoint y: 178, distance: 325.3
click at [288, 178] on ul "Fiduciary duty to periodically assess participant-pay services and their value …" at bounding box center [518, 202] width 460 height 58
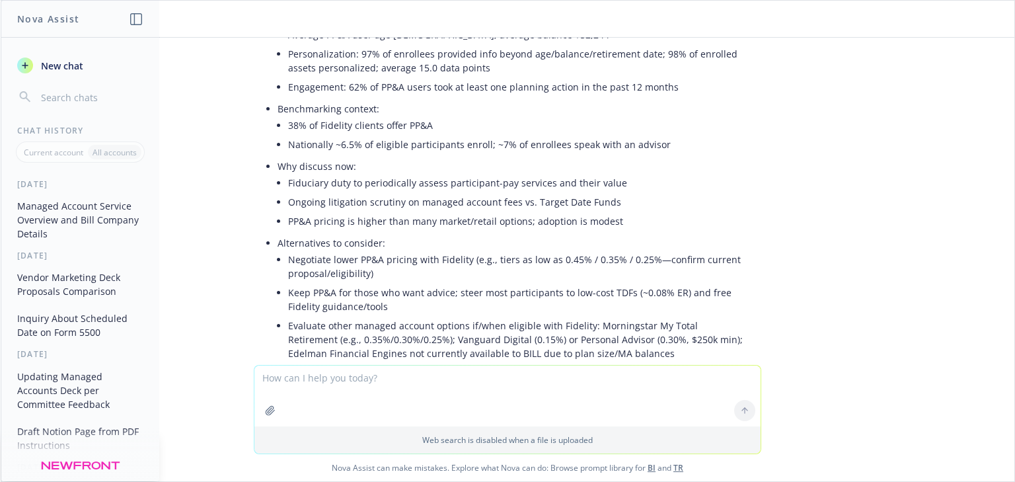
click at [479, 255] on li "Negotiate lower PP&A pricing with Fidelity (e.g., tiers as low as 0.45% / 0.35%…" at bounding box center [518, 266] width 460 height 33
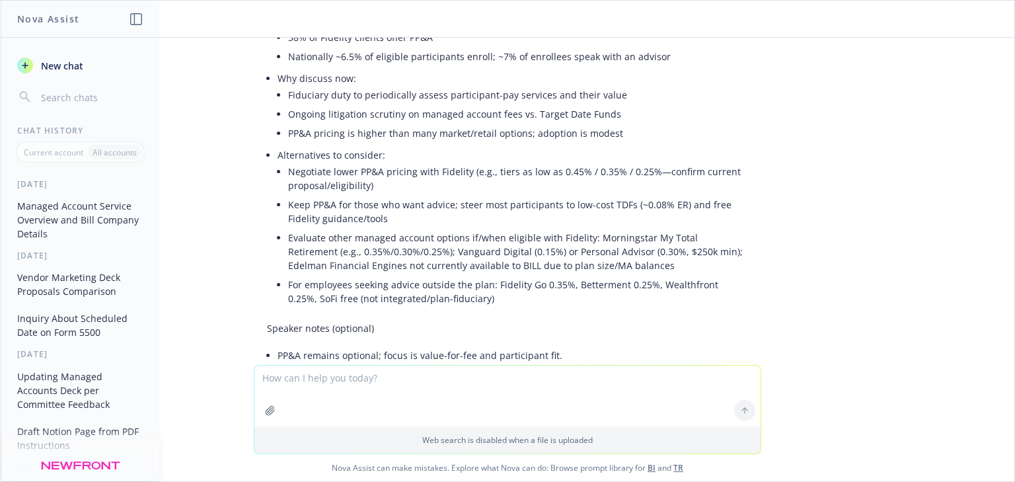
scroll to position [838, 0]
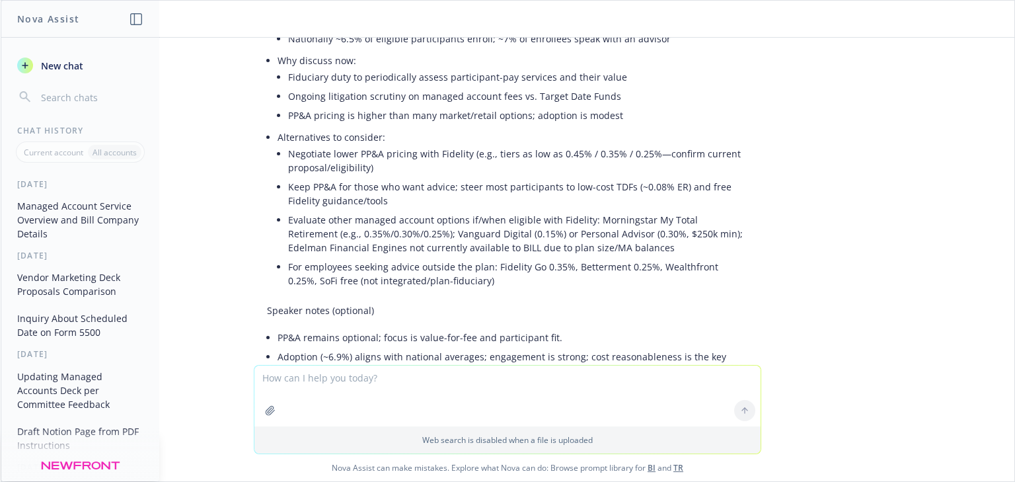
click at [364, 170] on li "Negotiate lower PP&A pricing with Fidelity (e.g., tiers as low as 0.45% / 0.35%…" at bounding box center [518, 160] width 460 height 33
drag, startPoint x: 381, startPoint y: 141, endPoint x: 348, endPoint y: 137, distance: 33.3
click at [348, 137] on li "Alternatives to consider: Negotiate lower PP&A pricing with Fidelity (e.g., tie…" at bounding box center [513, 210] width 471 height 165
click at [354, 138] on li "Alternatives to consider: Negotiate lower PP&A pricing with Fidelity (e.g., tie…" at bounding box center [513, 210] width 471 height 165
drag, startPoint x: 368, startPoint y: 137, endPoint x: 273, endPoint y: 138, distance: 94.5
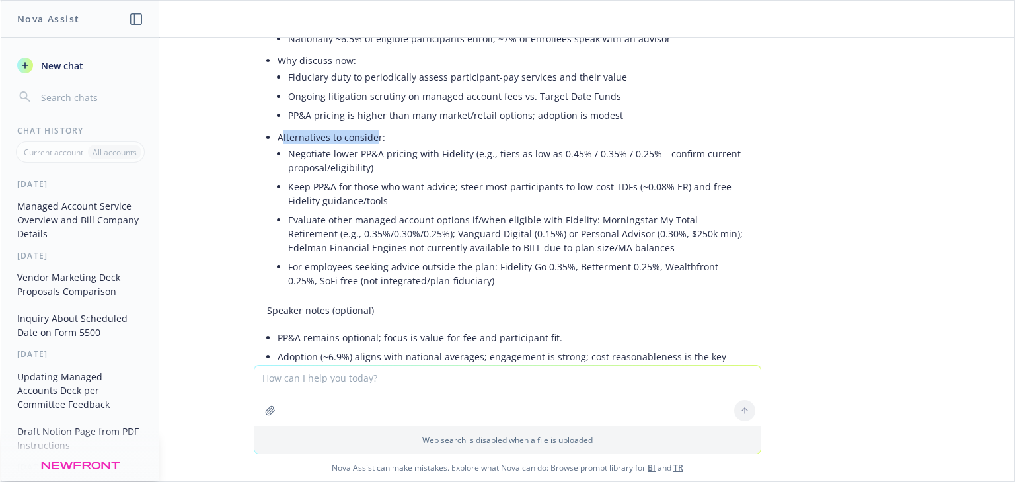
click at [278, 138] on li "Alternatives to consider: Negotiate lower PP&A pricing with Fidelity (e.g., tie…" at bounding box center [513, 210] width 471 height 165
click at [338, 139] on li "Alternatives to consider: Negotiate lower PP&A pricing with Fidelity (e.g., tie…" at bounding box center [513, 210] width 471 height 165
click at [283, 136] on li "Alternatives to consider: Negotiate lower PP&A pricing with Fidelity (e.g., tie…" at bounding box center [513, 210] width 471 height 165
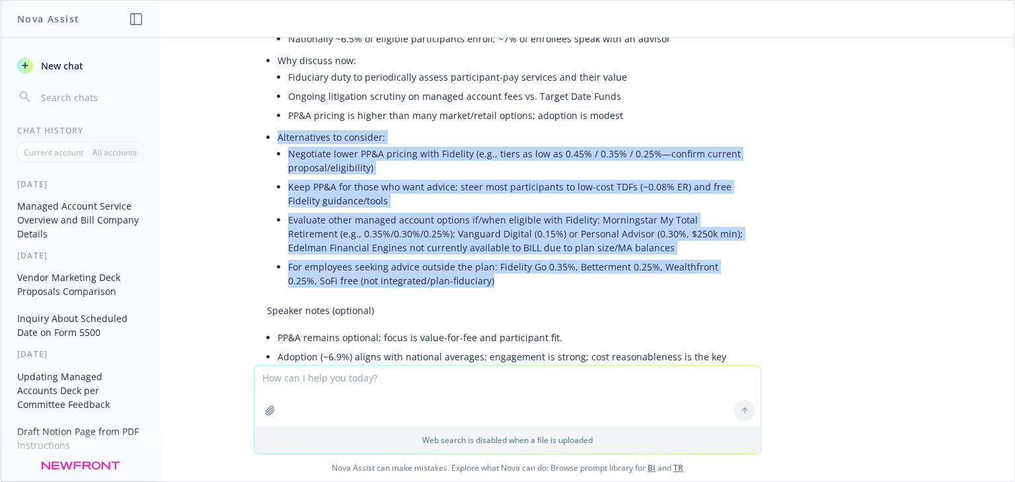
drag, startPoint x: 272, startPoint y: 138, endPoint x: 481, endPoint y: 276, distance: 250.5
click at [481, 276] on li "Alternatives to consider: Negotiate lower PP&A pricing with Fidelity (e.g., tie…" at bounding box center [513, 210] width 471 height 165
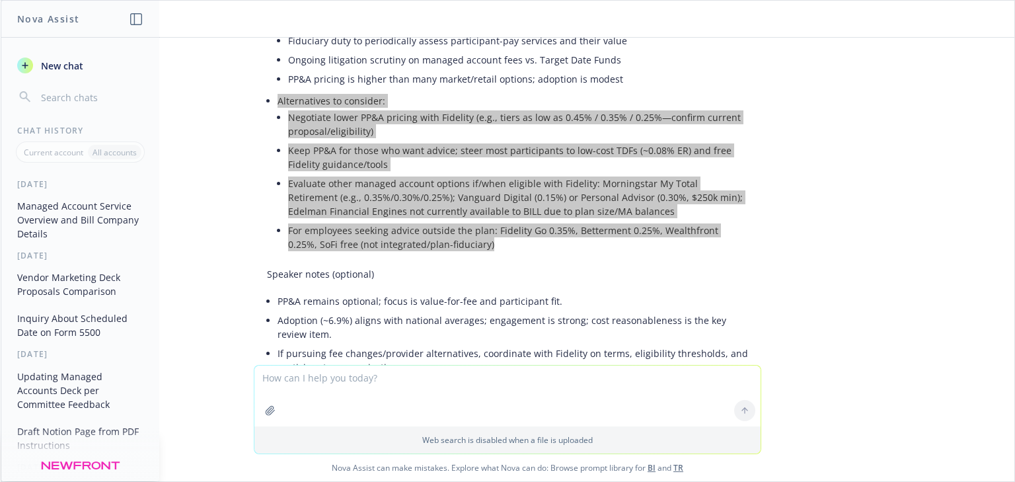
scroll to position [891, 0]
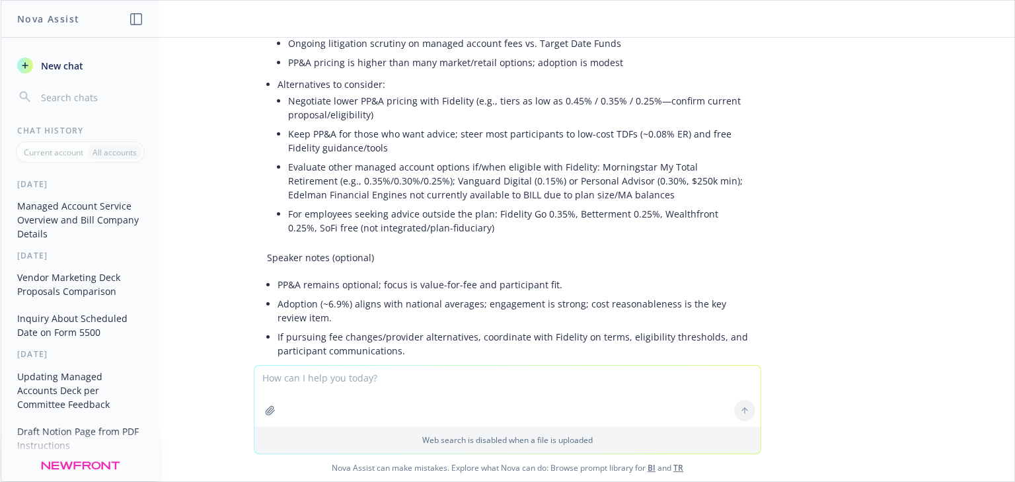
click at [448, 385] on textarea at bounding box center [508, 396] width 506 height 61
paste textarea "note that there hasnt been a lot of feedback from participants (good/bad/otherw…"
type textarea "Just the history section: note that there hasnt been a lot of feedback from par…"
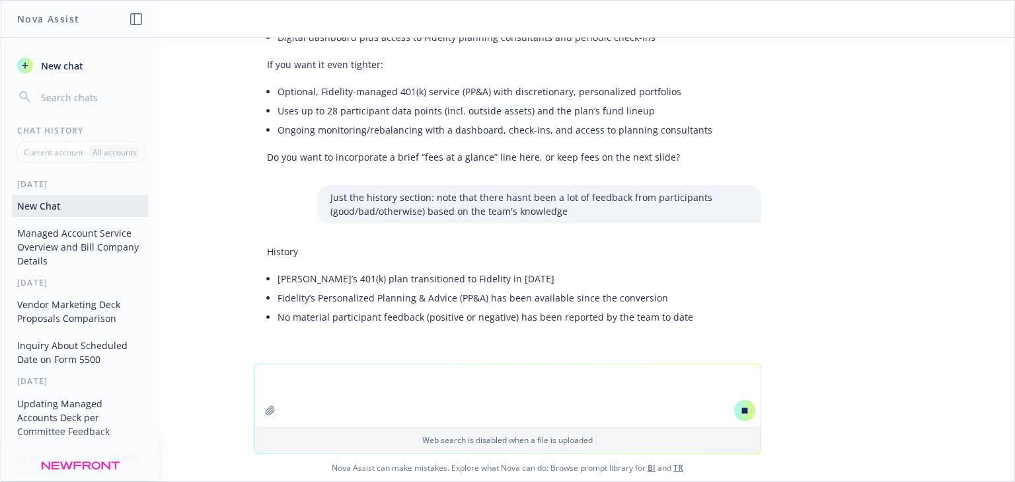
scroll to position [2189, 0]
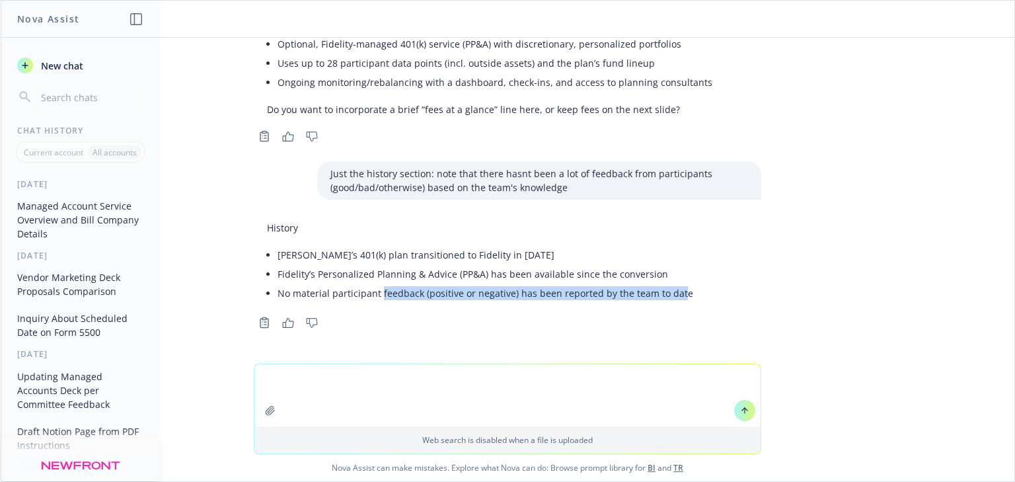
drag, startPoint x: 669, startPoint y: 290, endPoint x: 373, endPoint y: 286, distance: 296.2
click at [373, 286] on li "No material participant feedback (positive or negative) has been reported by th…" at bounding box center [486, 293] width 416 height 19
click at [641, 294] on li "No material participant feedback (positive or negative) has been reported by th…" at bounding box center [486, 293] width 416 height 19
drag, startPoint x: 672, startPoint y: 296, endPoint x: 271, endPoint y: 296, distance: 400.6
click at [271, 296] on div "History [PERSON_NAME]’s 401(k) plan transitioned to Fidelity in [DATE] Fidelity…" at bounding box center [480, 262] width 453 height 93
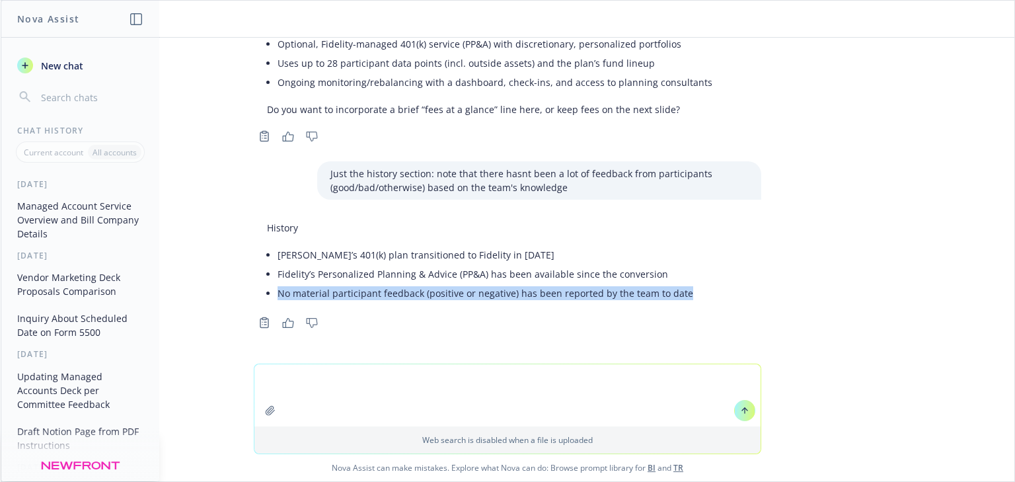
click at [53, 70] on span "New chat" at bounding box center [60, 66] width 45 height 14
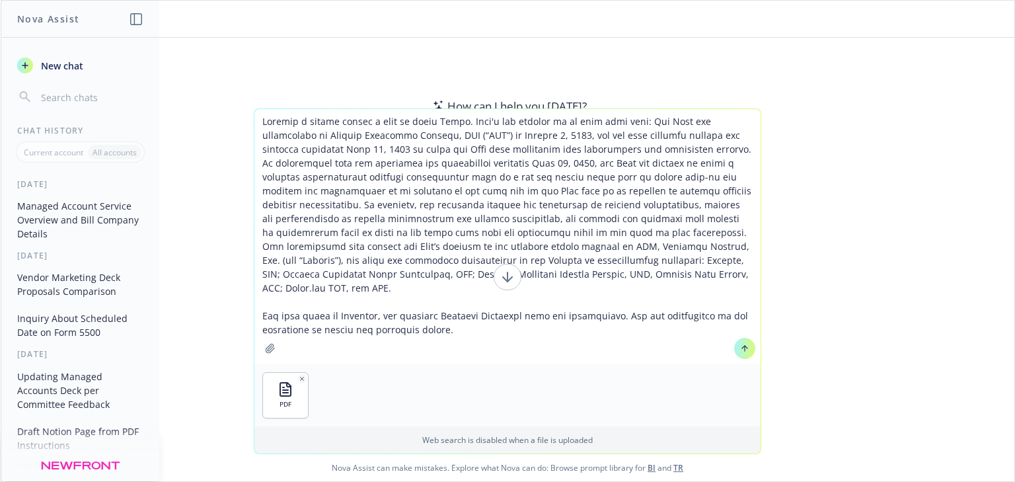
type textarea "Loremip d sitame consec a elit se doeiu Tempo. Inci'u lab etdolor ma al enim ad…"
click at [740, 352] on icon at bounding box center [744, 348] width 9 height 9
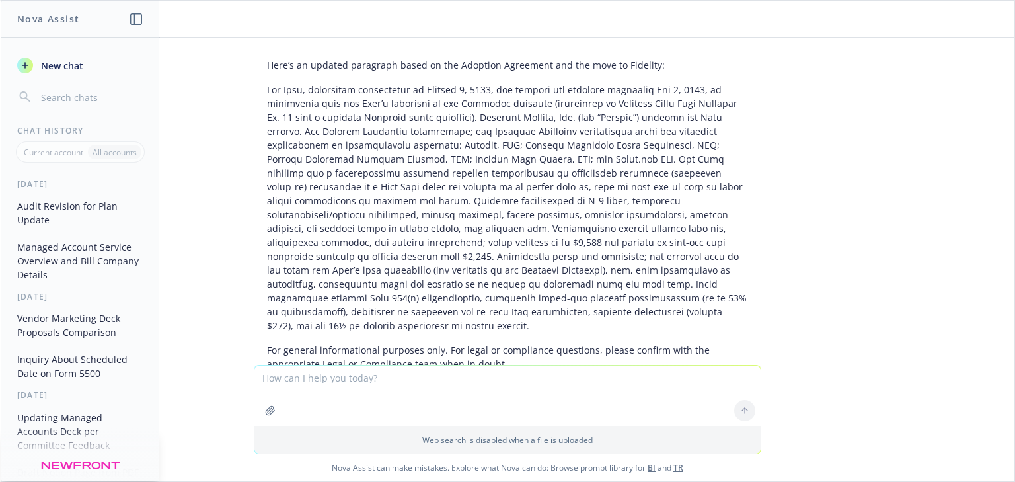
scroll to position [292, 0]
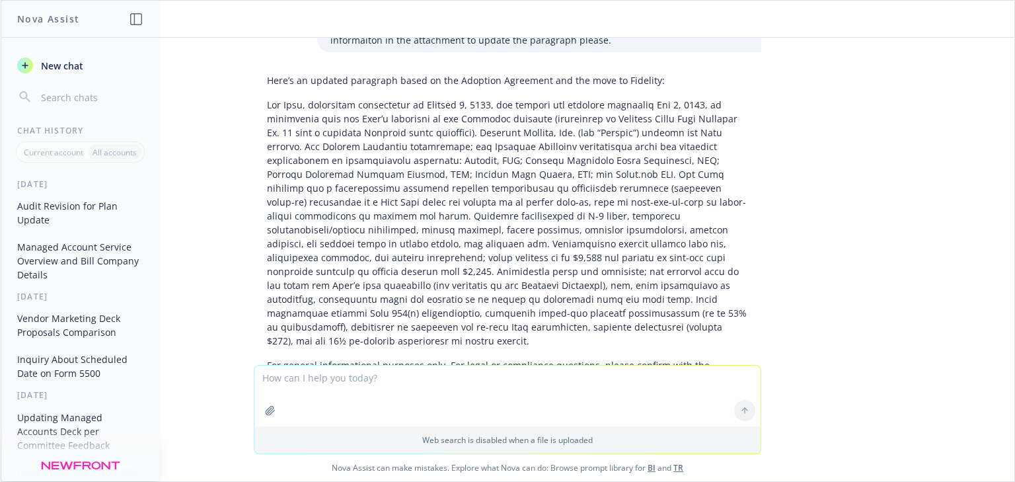
click at [514, 325] on p at bounding box center [507, 223] width 481 height 250
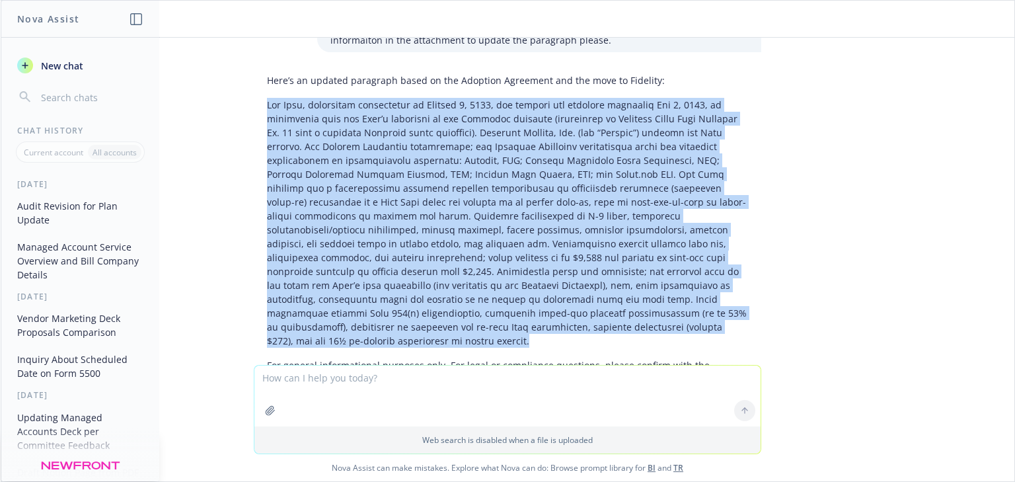
drag, startPoint x: 504, startPoint y: 327, endPoint x: 228, endPoint y: 95, distance: 359.9
click at [228, 95] on div "pdf Adoption_Agreement.pdf The plan moved to Fidleity, see attached Adoption Ag…" at bounding box center [508, 201] width 1014 height 327
